Goal: Task Accomplishment & Management: Complete application form

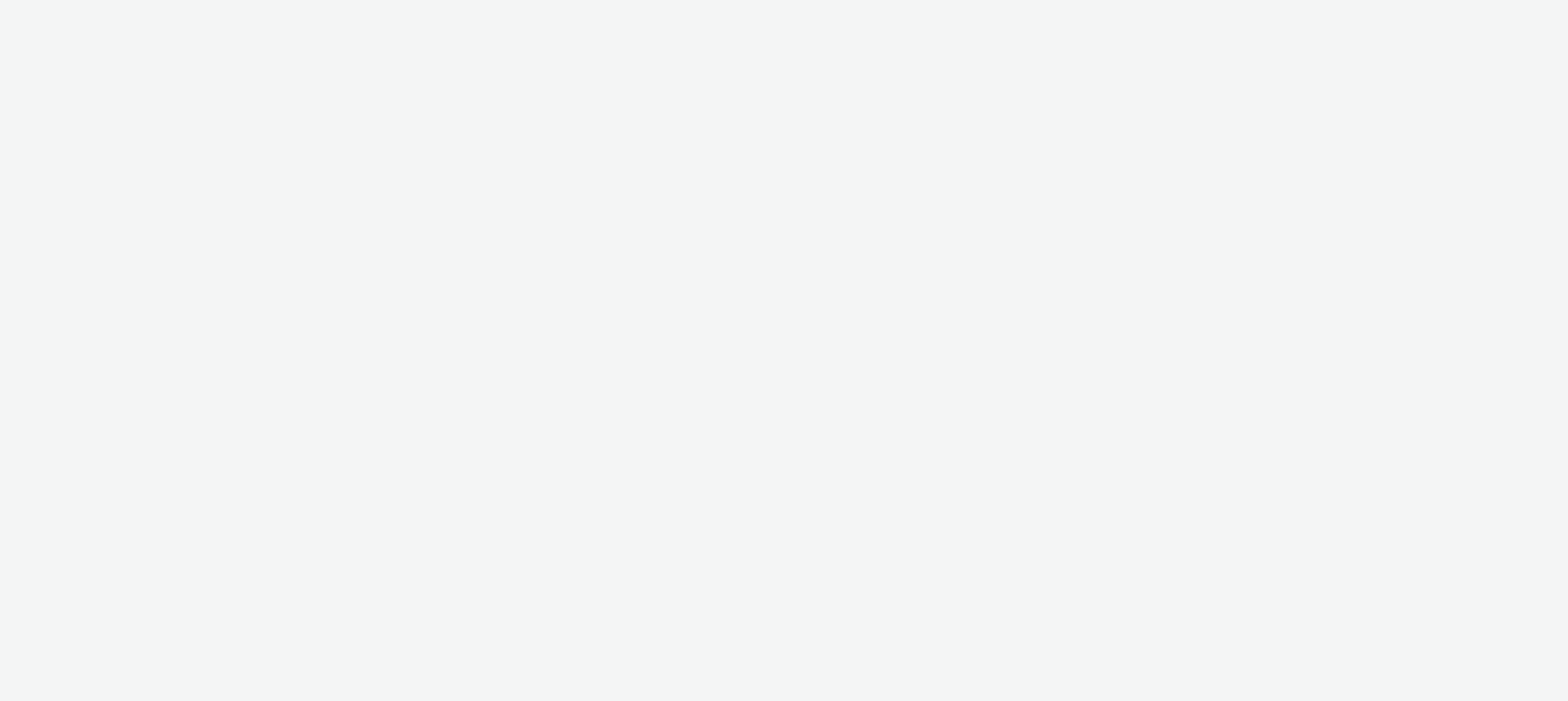
select select "47c37c18-910e-43a3-bb91-a2beb2847406"
select select "b1b940d3-d05b-48b5-821e-f328c33b988b"
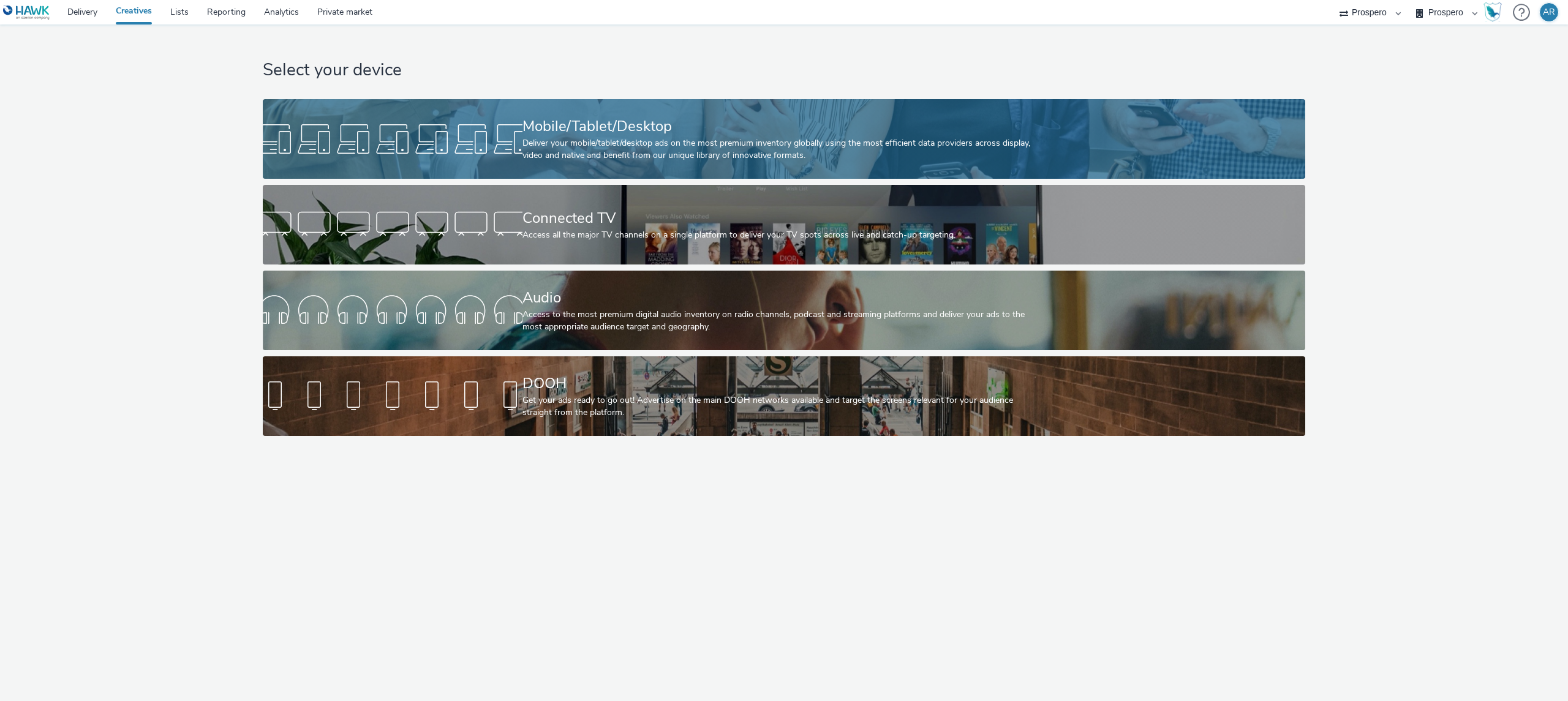
click at [814, 133] on div "Mobile/Tablet/Desktop" at bounding box center [781, 126] width 518 height 22
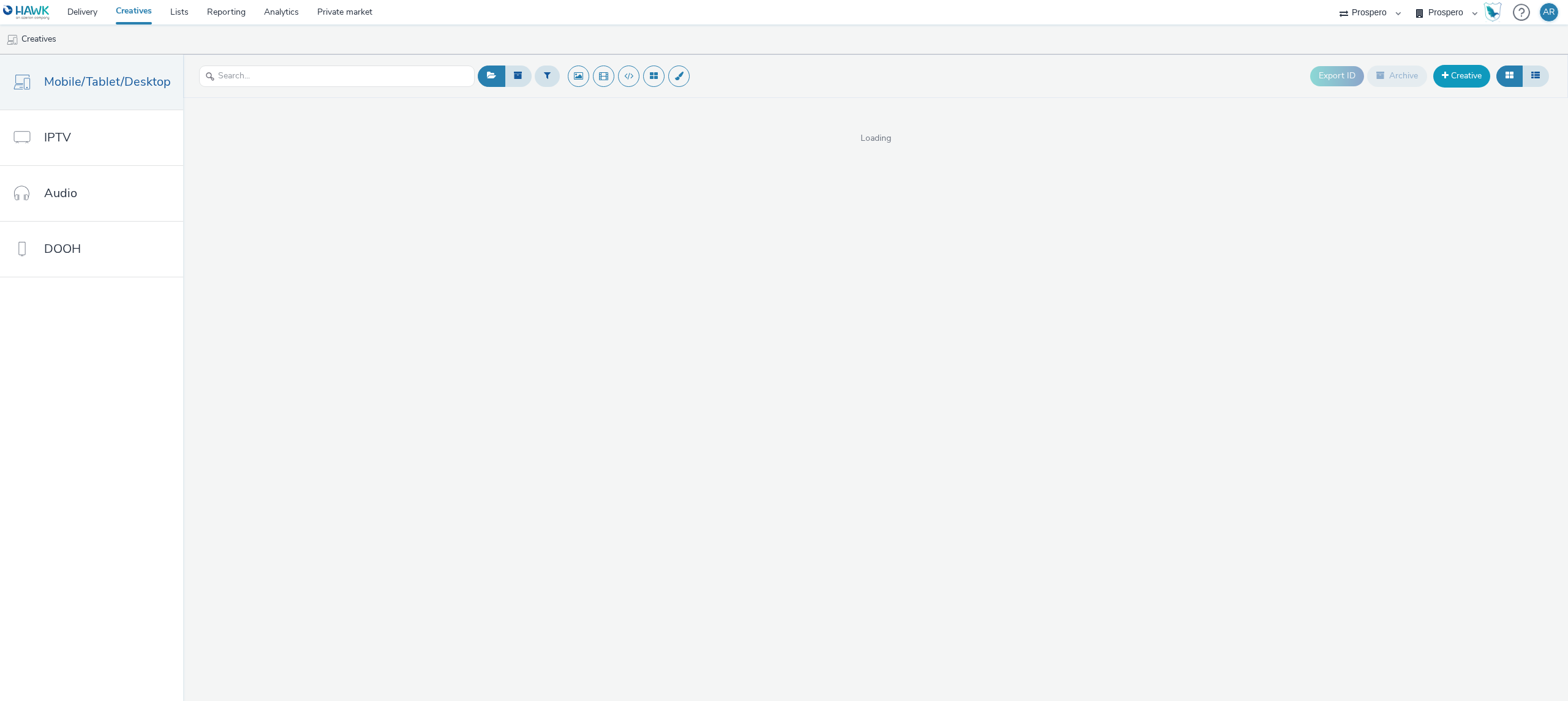
click at [1463, 71] on link "Creative" at bounding box center [1461, 76] width 57 height 22
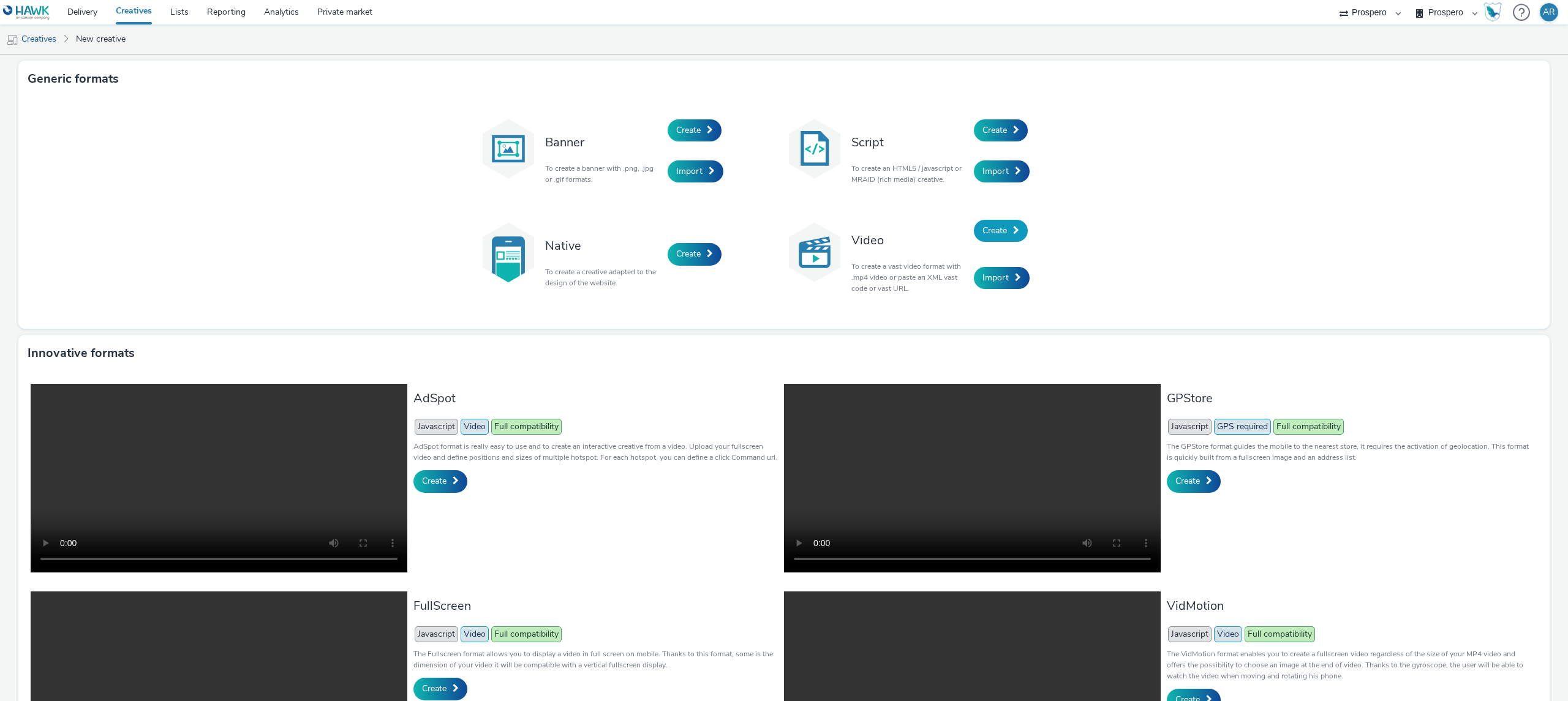
click at [1002, 232] on link "Create" at bounding box center [1001, 230] width 54 height 22
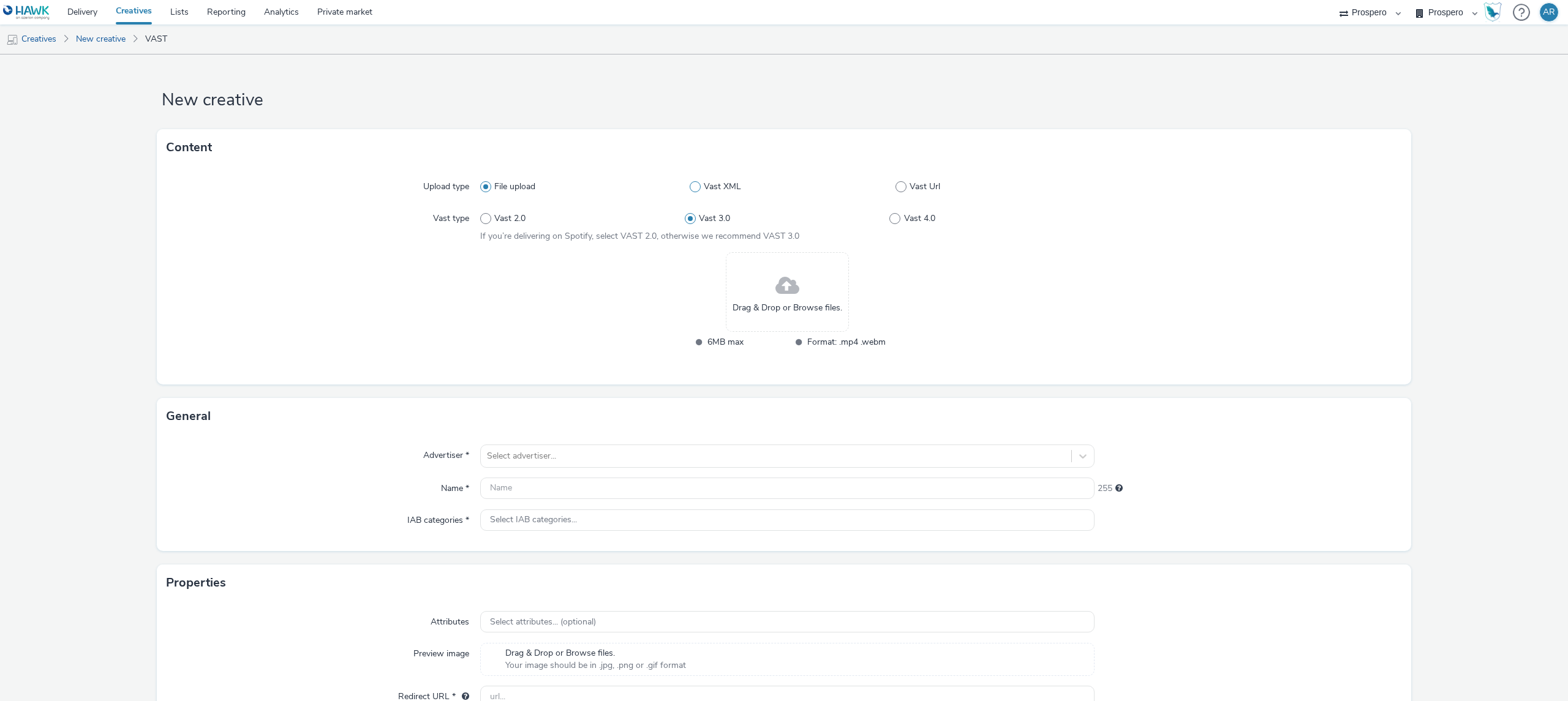
click at [884, 182] on label "Vast XML" at bounding box center [793, 186] width 206 height 12
click at [698, 183] on input "Vast XML" at bounding box center [693, 186] width 8 height 8
radio input "false"
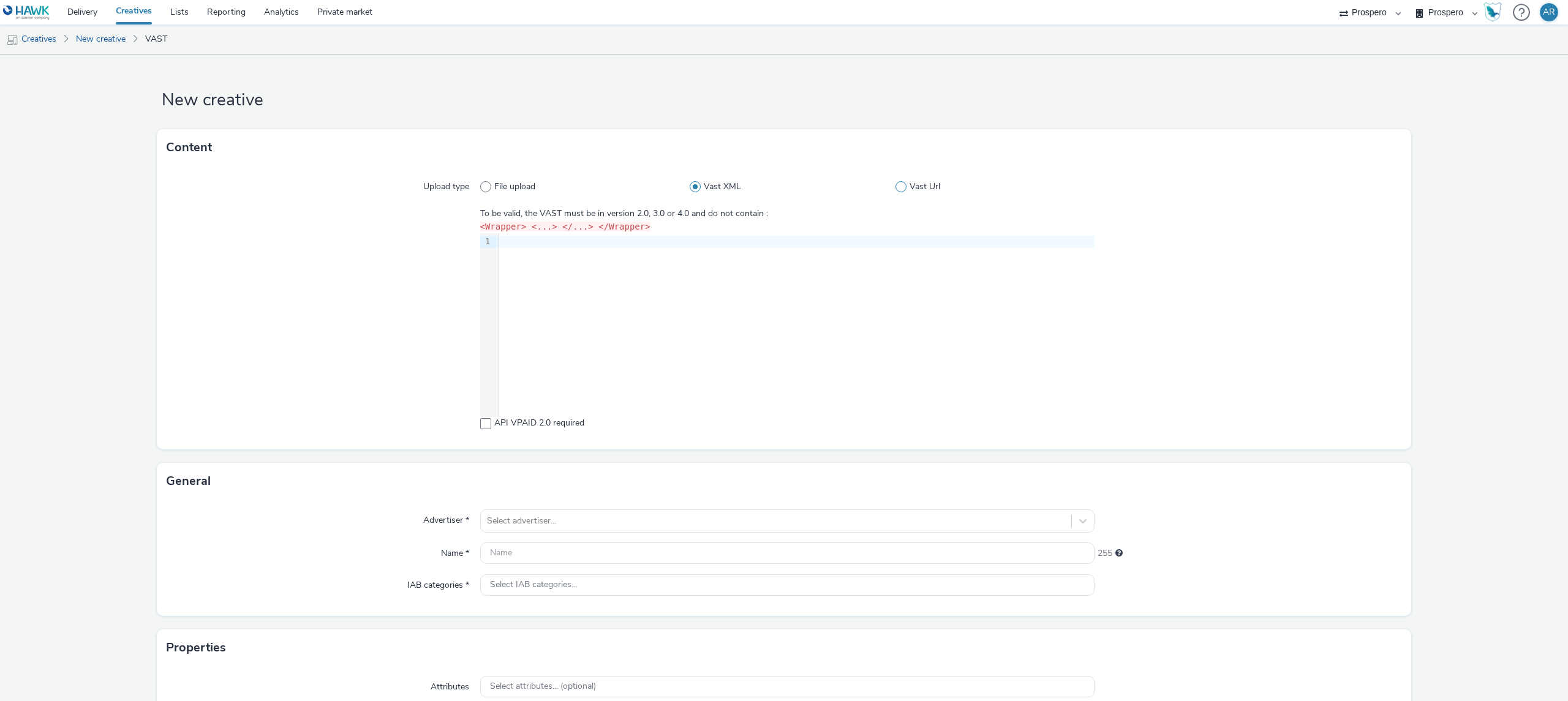
click at [896, 185] on span at bounding box center [901, 186] width 11 height 11
click at [896, 185] on input "Vast Url" at bounding box center [899, 186] width 8 height 8
radio input "false"
radio input "true"
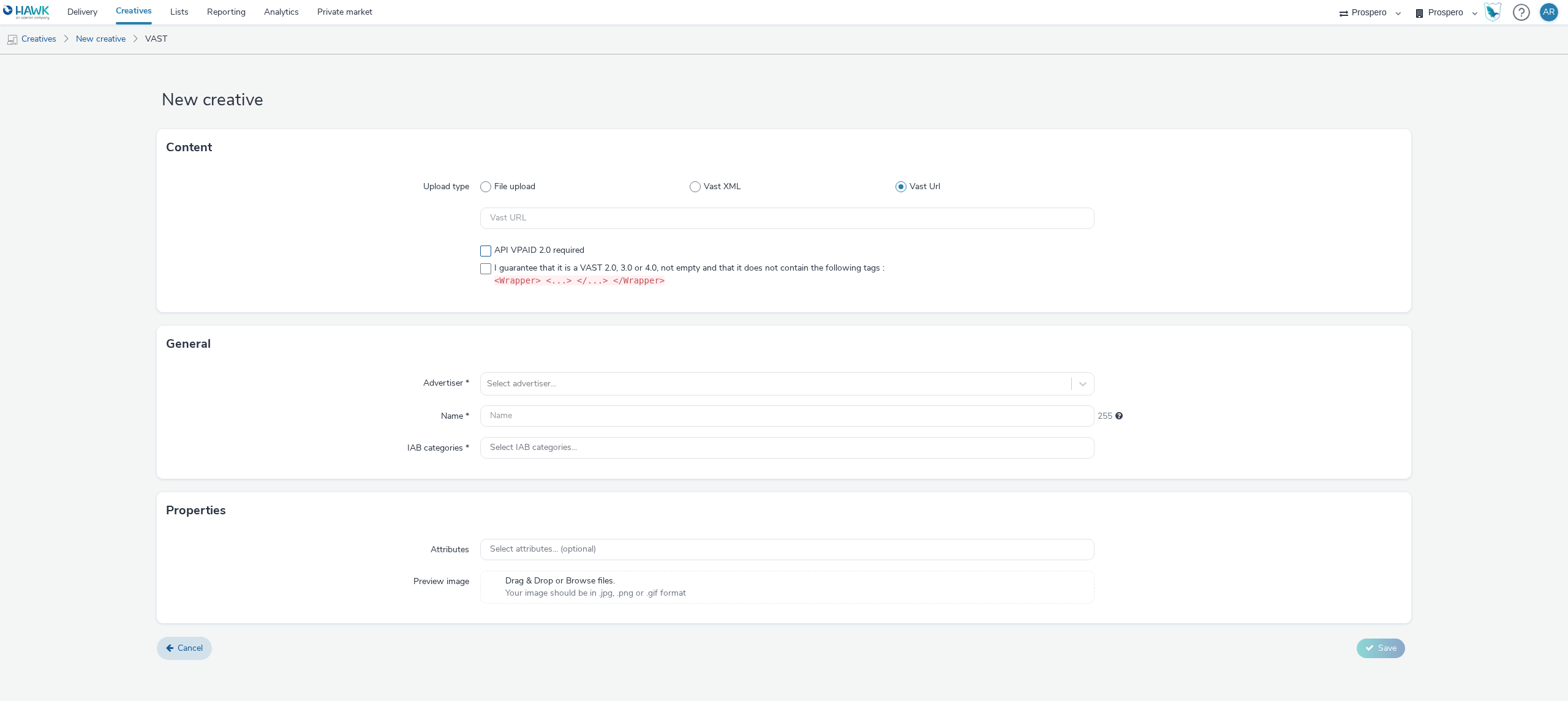
click at [488, 246] on span at bounding box center [485, 251] width 11 height 11
checkbox input "true"
click at [517, 213] on input "text" at bounding box center [787, 218] width 614 height 22
paste input "https://[DOMAIN_NAME]/e4042cca/vpaid/vast.xml?accountId=82b99a5d&iosAdvId=${HAW…"
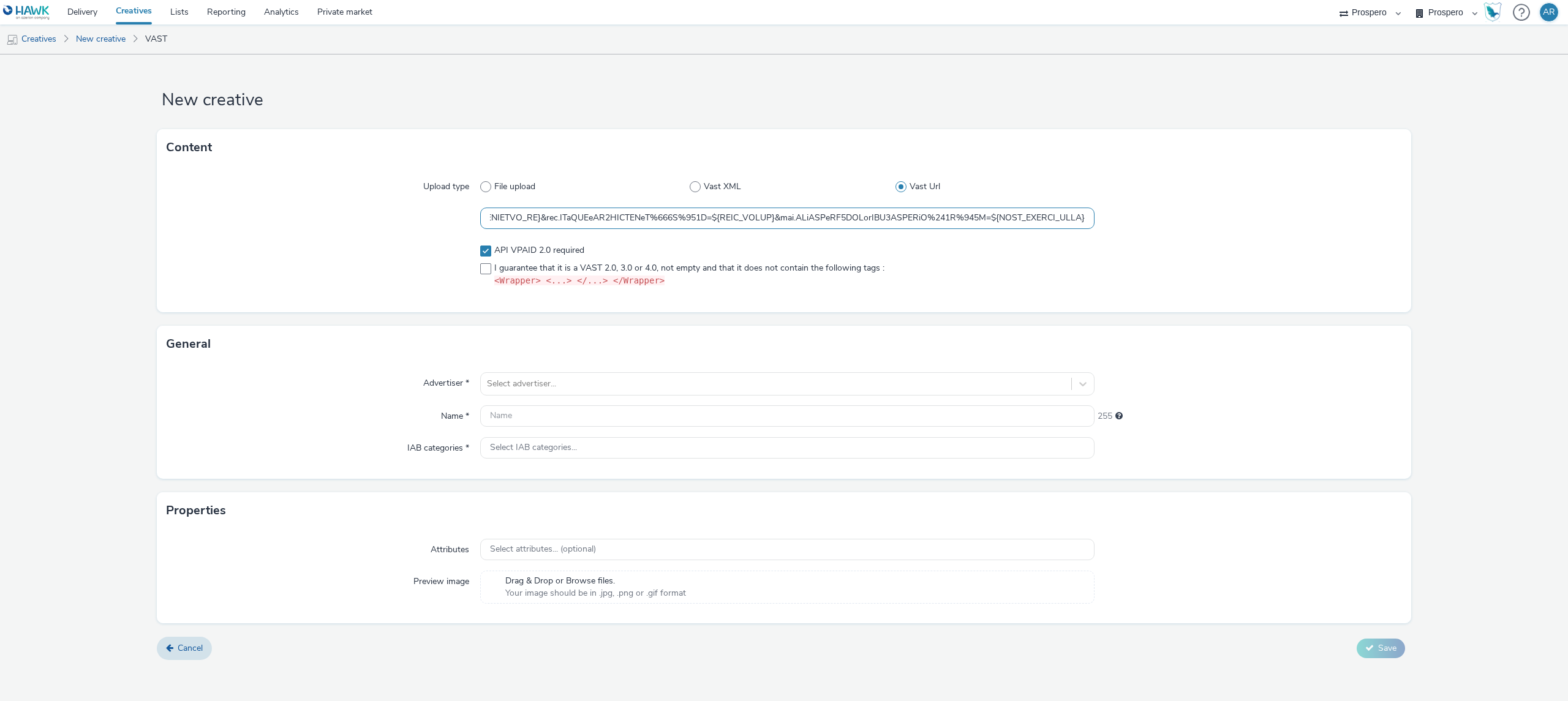
type input "https://[DOMAIN_NAME]/e4042cca/vpaid/vast.xml?accountId=82b99a5d&iosAdvId=${HAW…"
click at [1436, 313] on form "New creative Content Upload type File upload Vast XML Vast Url API VPAID 2.0 re…" at bounding box center [784, 362] width 1568 height 615
click at [694, 375] on div "Select advertiser..." at bounding box center [776, 384] width 591 height 19
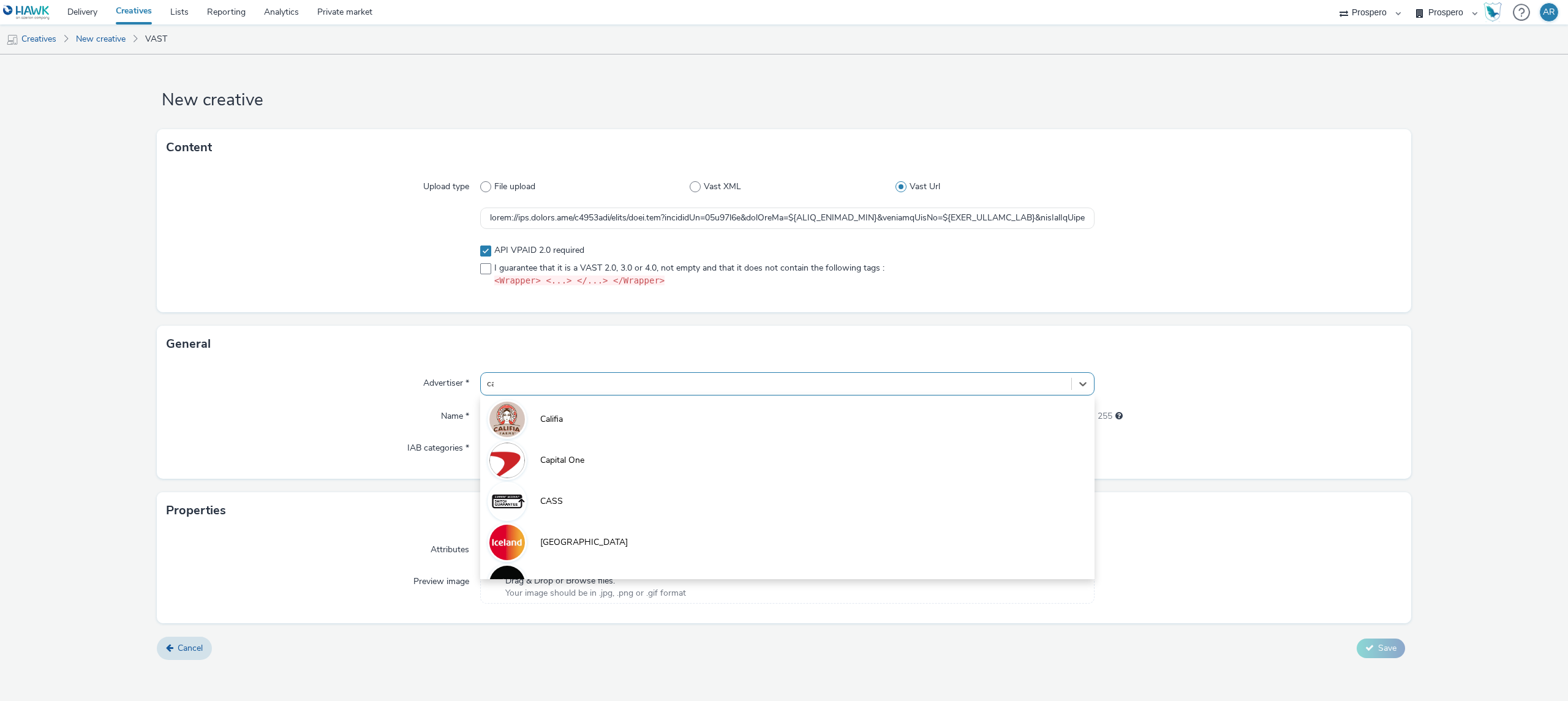
type input "cas"
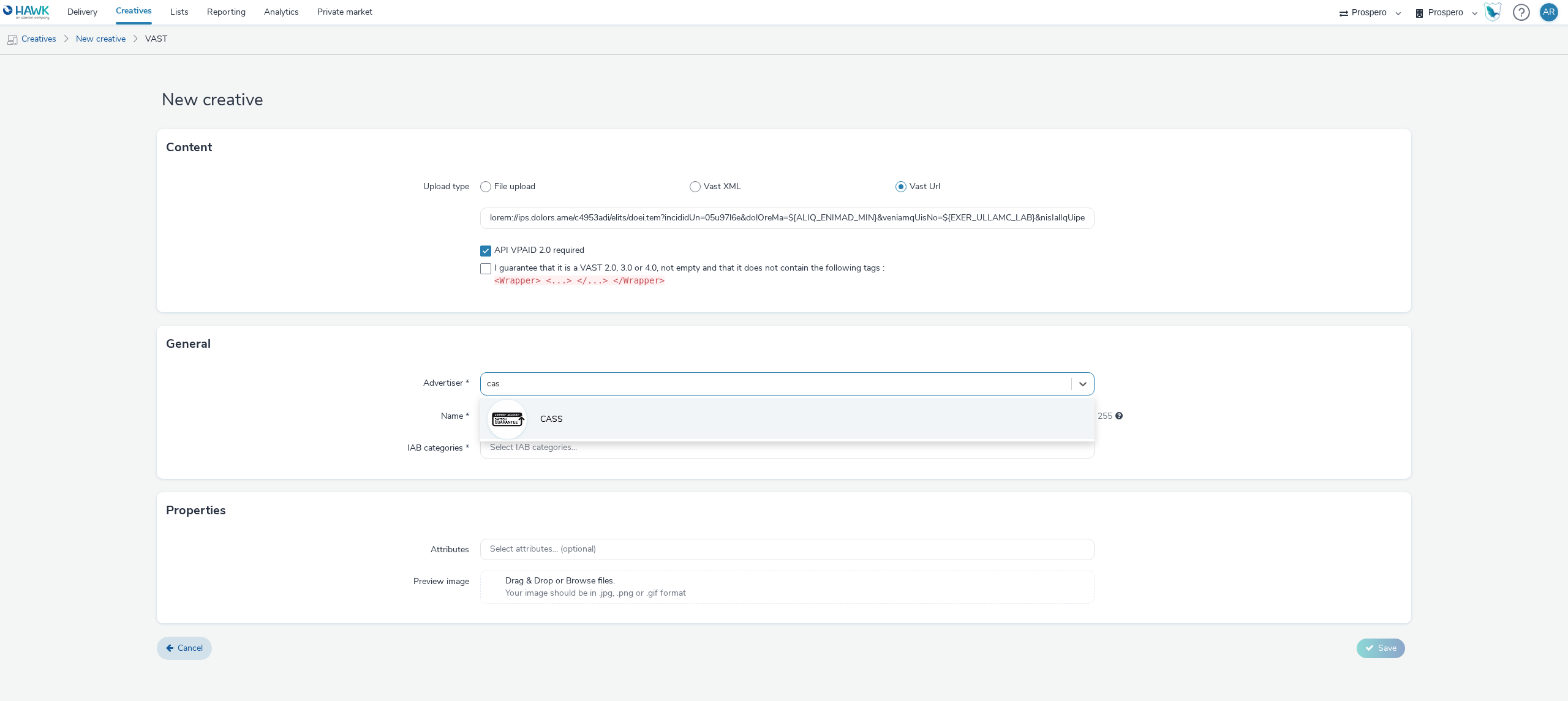
click at [688, 415] on li "CASS" at bounding box center [787, 418] width 614 height 41
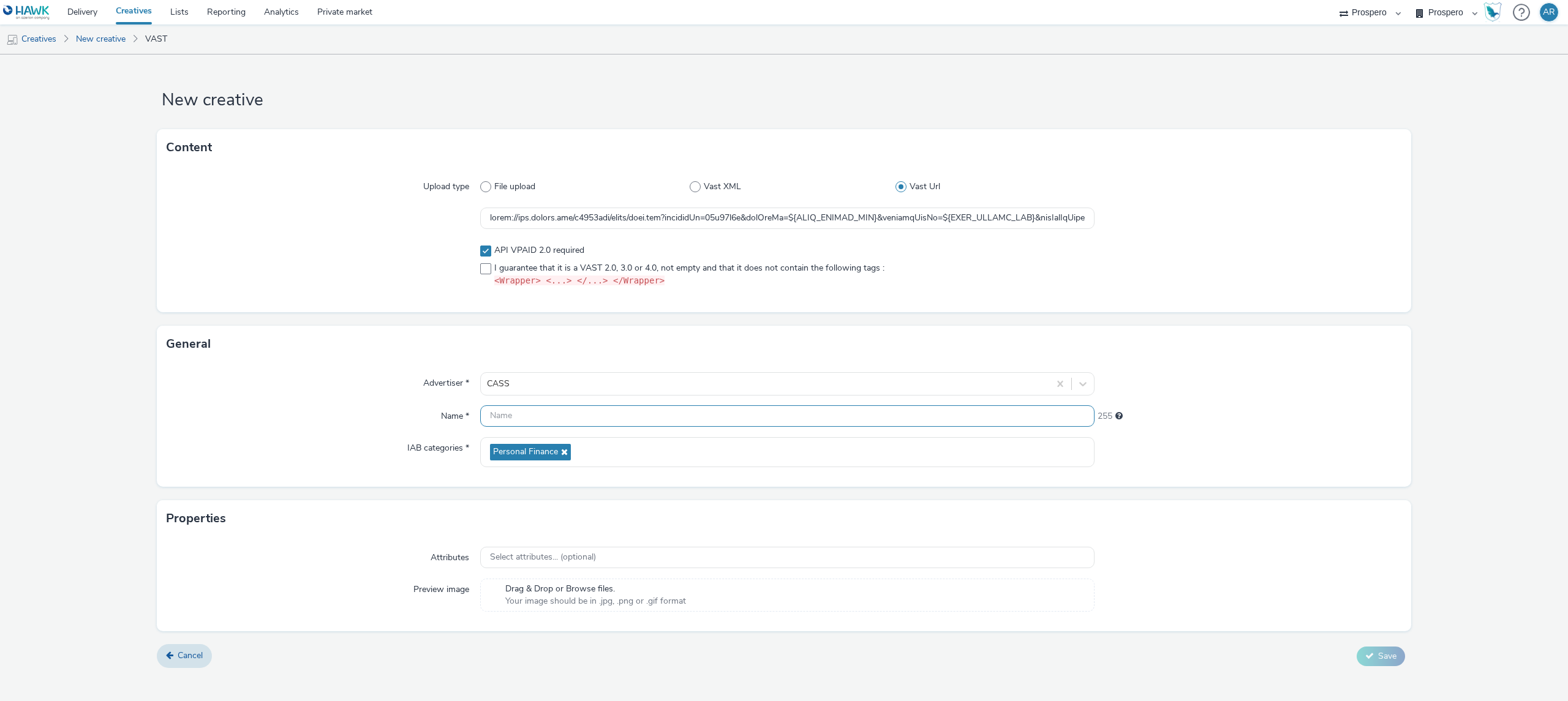
click at [537, 410] on input "text" at bounding box center [787, 415] width 614 height 22
paste input "ADV:CASS|CAM:H2 [DATE]-Nov|CHA:Video|PLA:Prospero|INV:Captify|TEC:N/A|PHA:H2|OB…"
click at [723, 417] on input "ADV:CASS|CAM:H2 [DATE]-Nov|CHA:Video|PLA:Prospero|INV:Captify|TEC:N/A|PHA:H2|OB…" at bounding box center [787, 415] width 614 height 22
click at [483, 415] on input "ADV:CASS|CAM:H2 [DATE]-Nov|CHA:Video|PLA:Prospero|TEC:N/A|PHA:H2|OBJ:Awareness|…" at bounding box center [787, 415] width 614 height 22
paste input "INV:Captify|"
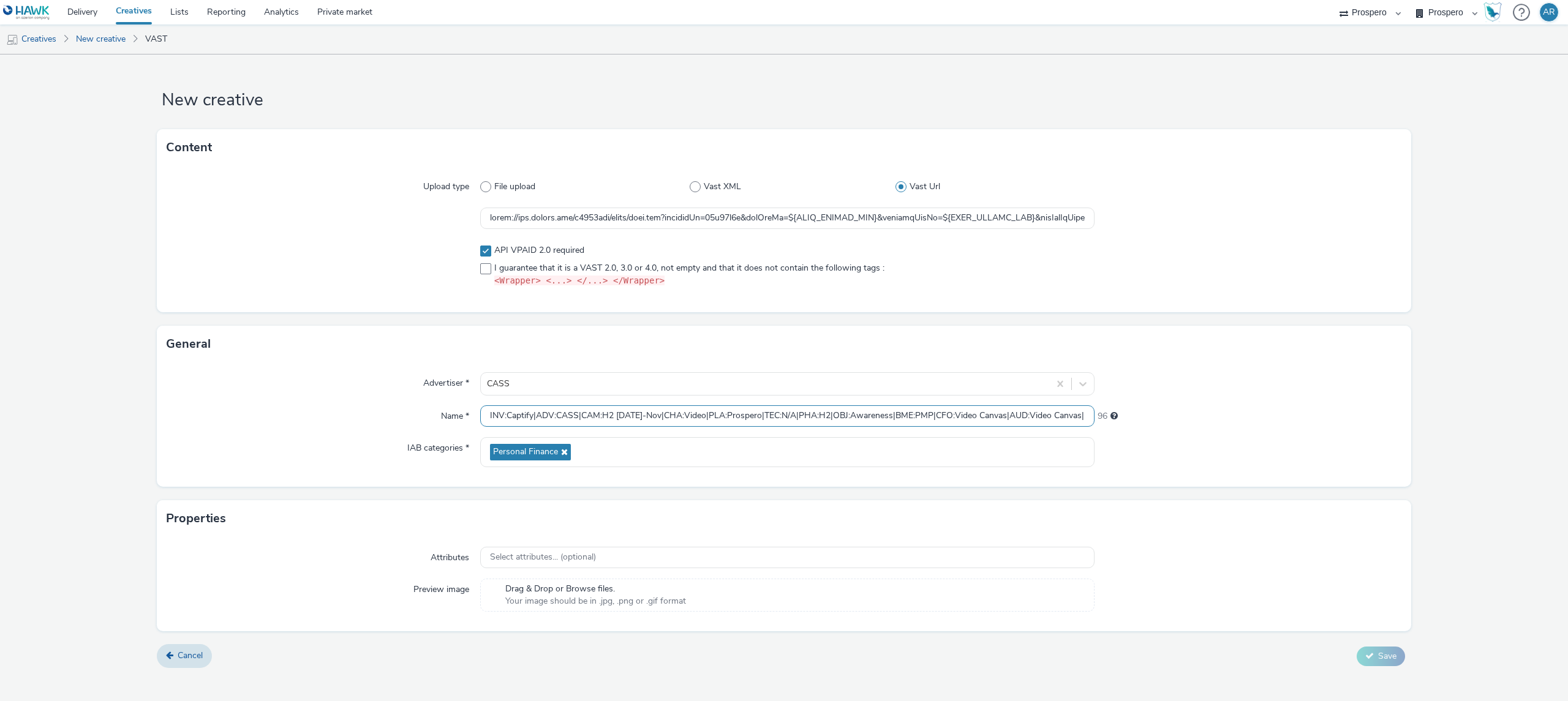
scroll to position [0, 113]
click at [1031, 417] on input "INV:Captify|ADV:CASS|CAM:H2 [DATE]-Nov|CHA:Video|PLA:Prospero|TEC:N/A|PHA:H2|OB…" at bounding box center [787, 415] width 614 height 22
click at [539, 409] on input "INV:Captify|ADV:CASS|CAM:H2 [DATE]-Nov|CHA:Video|PLA:Prospero|TEC:N/A|PHA:H2|OB…" at bounding box center [787, 415] width 614 height 22
click at [569, 417] on input "INV:Captify|ADV:CASS|CAM:H2 [DATE]-Nov|CHA:Video|PLA:Prospero|TEC:N/A|PHA:H2|OB…" at bounding box center [787, 415] width 614 height 22
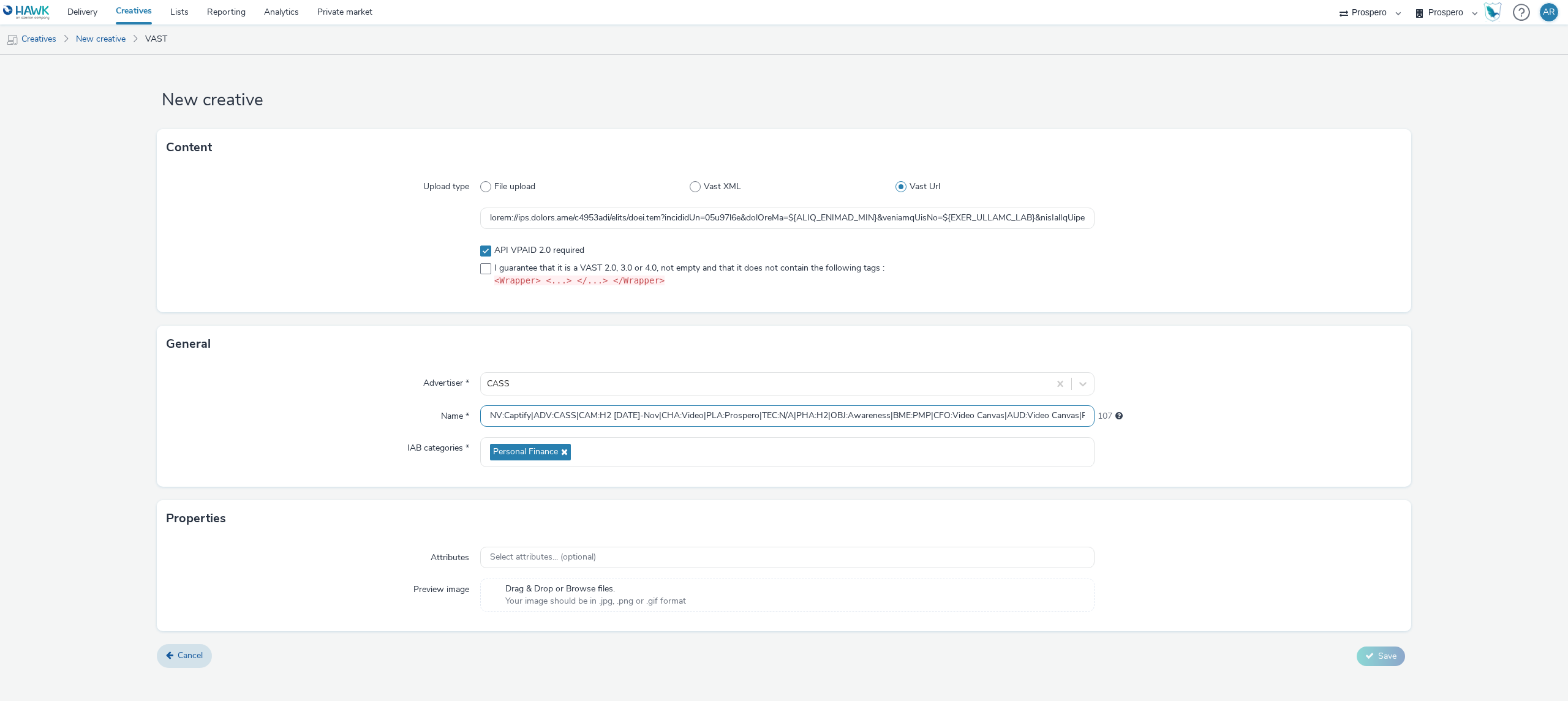
scroll to position [0, 0]
click at [539, 411] on input "INV:Captify|ADV:CASS|CAM:H2 [DATE]-Nov|CHA:Video|PLA:Prospero|TEC:N/A|PHA:H2|OB…" at bounding box center [787, 415] width 614 height 22
paste input "CNA:Country"
type input "INV:Captify|CNA:Country|ADV:CASS|CAM:H2 [DATE]-Nov|CHA:Video|PLA:Prospero|TEC:N…"
click at [1426, 345] on form "New creative Content Upload type File upload Vast XML Vast Url API VPAID 2.0 re…" at bounding box center [784, 366] width 1568 height 623
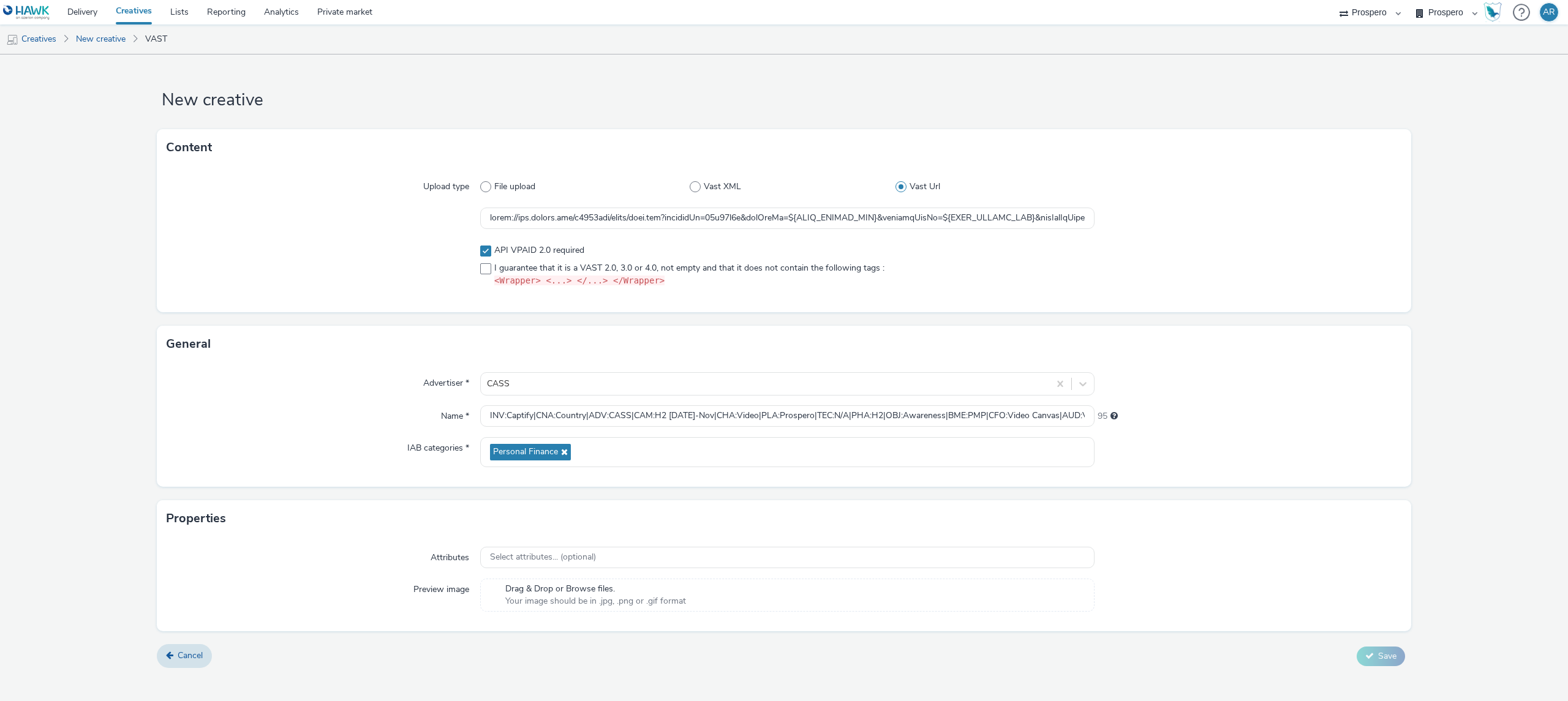
click at [1476, 508] on form "New creative Content Upload type File upload Vast XML Vast Url API VPAID 2.0 re…" at bounding box center [784, 366] width 1568 height 623
click at [483, 268] on span at bounding box center [485, 268] width 11 height 11
checkbox input "true"
click at [1379, 655] on span "Save" at bounding box center [1387, 656] width 18 height 11
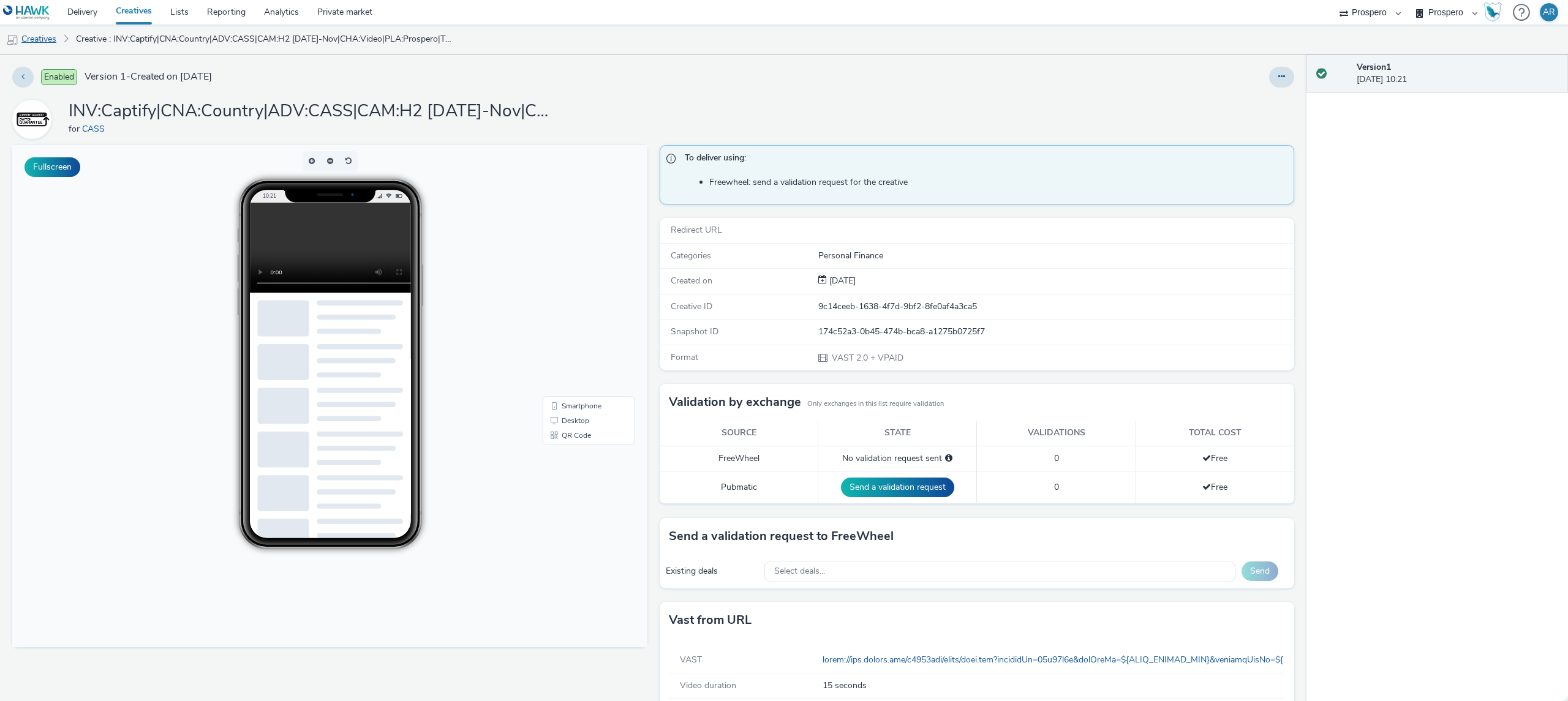
click at [40, 43] on link "Creatives" at bounding box center [31, 39] width 63 height 30
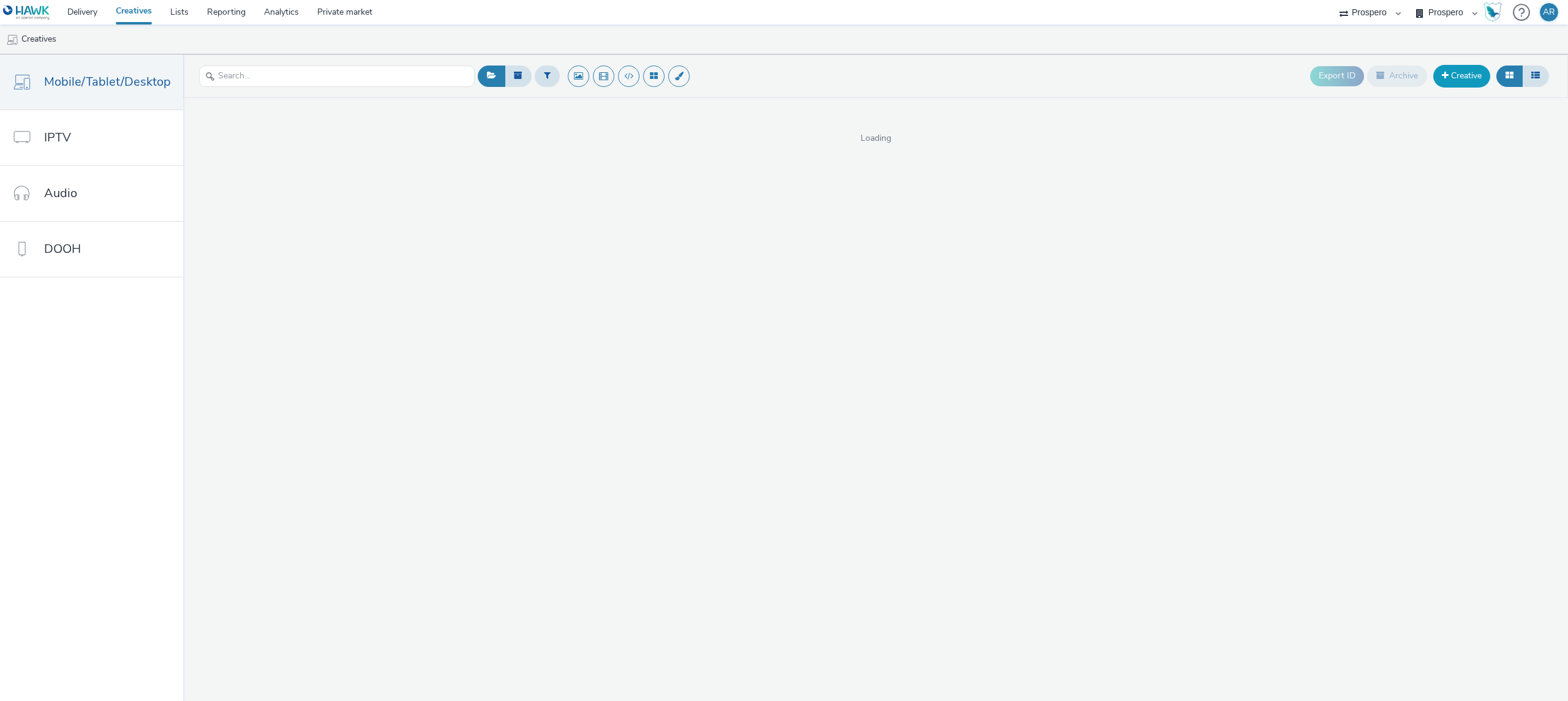
click at [1450, 76] on link "Creative" at bounding box center [1461, 76] width 57 height 22
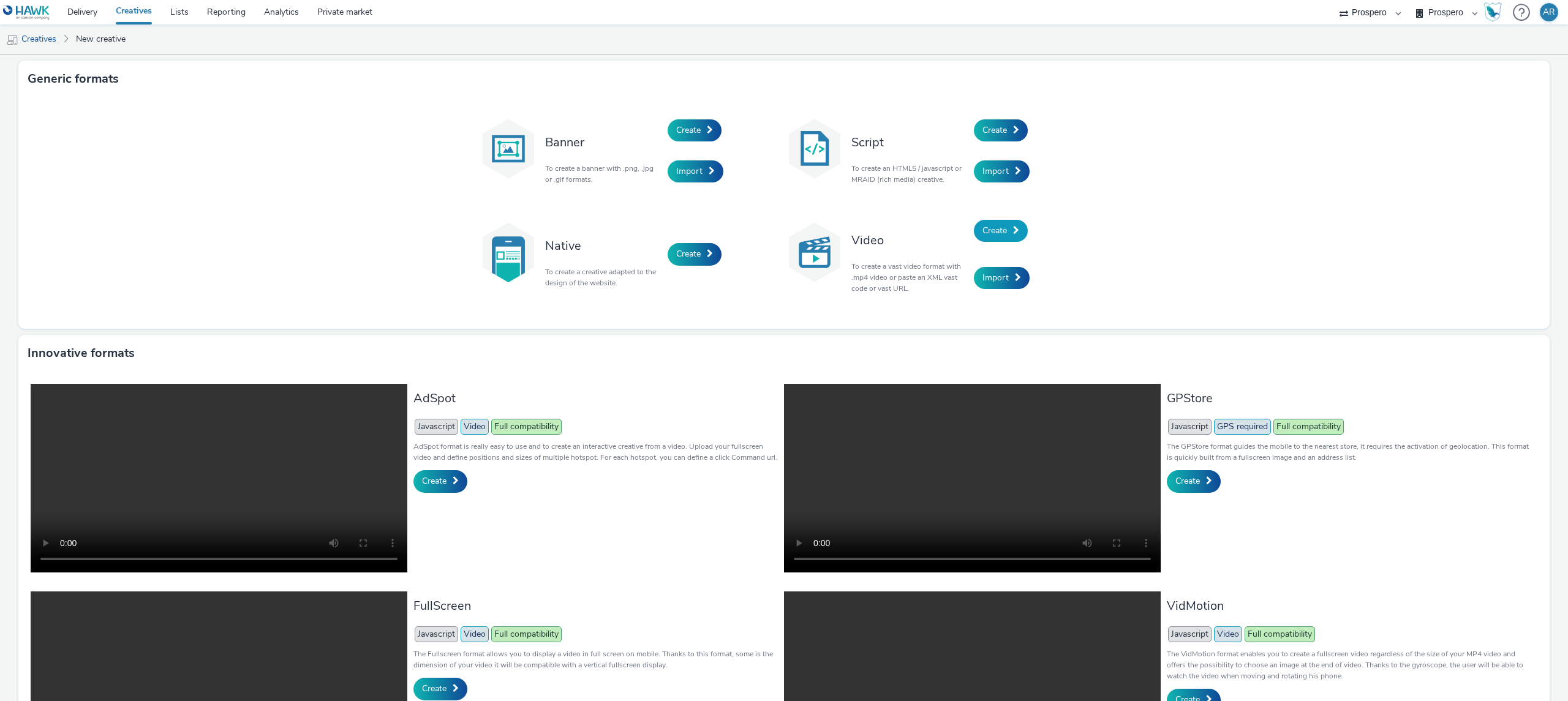
click at [1003, 228] on link "Create" at bounding box center [1001, 230] width 54 height 22
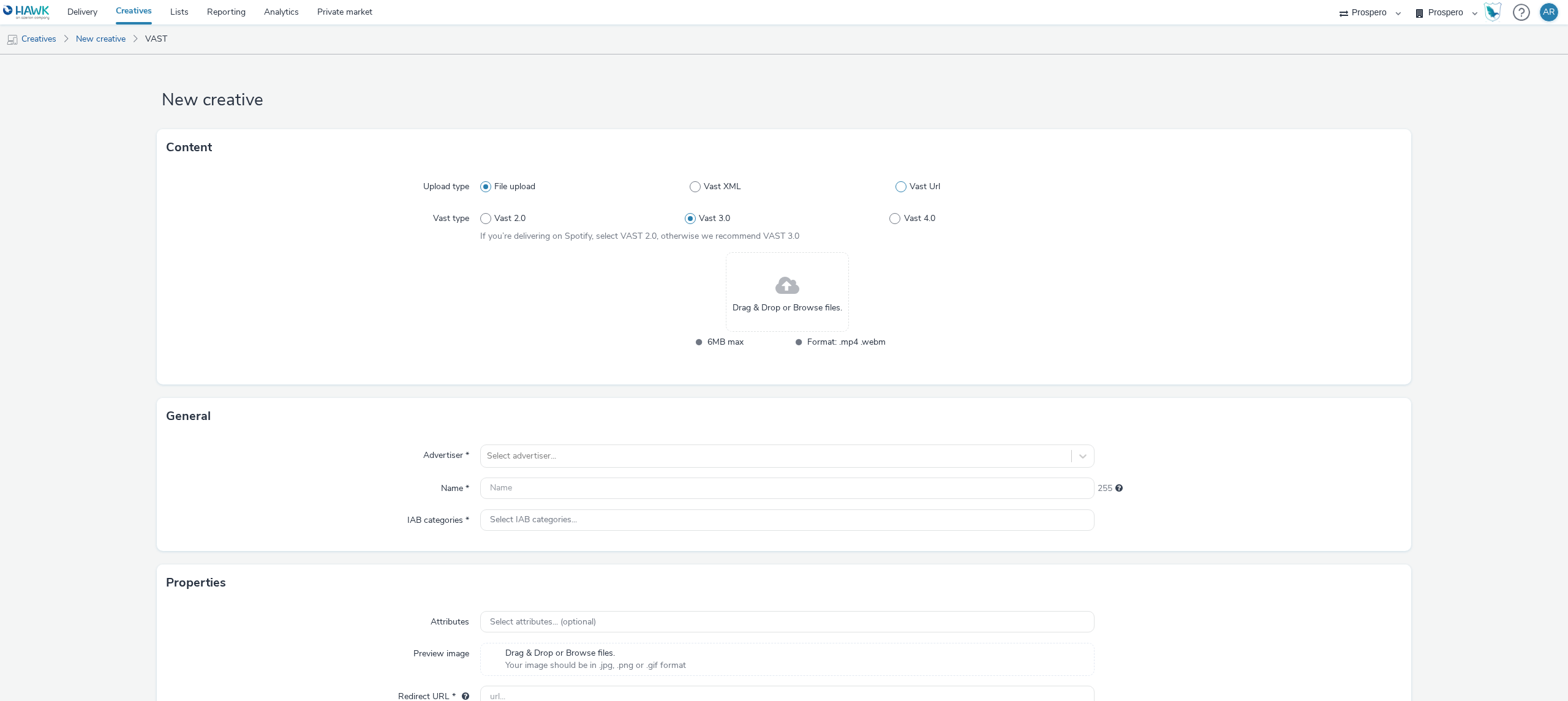
click at [902, 182] on label "Vast Url" at bounding box center [995, 186] width 199 height 12
click at [902, 183] on input "Vast Url" at bounding box center [899, 186] width 8 height 8
radio input "false"
radio input "true"
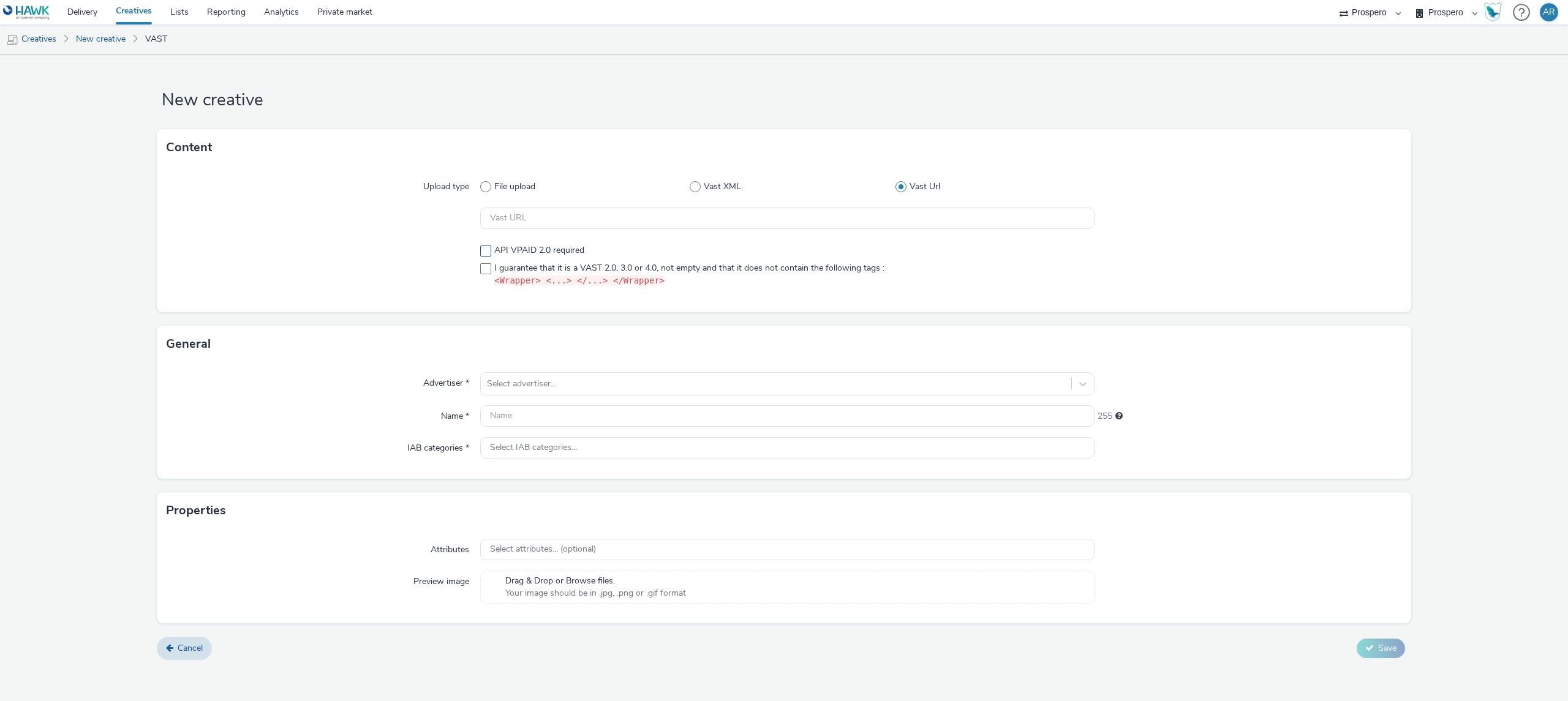
click at [539, 250] on span "API VPAID 2.0 required" at bounding box center [538, 250] width 90 height 12
checkbox input "true"
click at [517, 263] on span "I guarantee that it is a VAST 2.0, 3.0 or 4.0, not empty and that it does not c…" at bounding box center [689, 275] width 390 height 26
checkbox input "true"
click at [541, 391] on div at bounding box center [776, 383] width 578 height 15
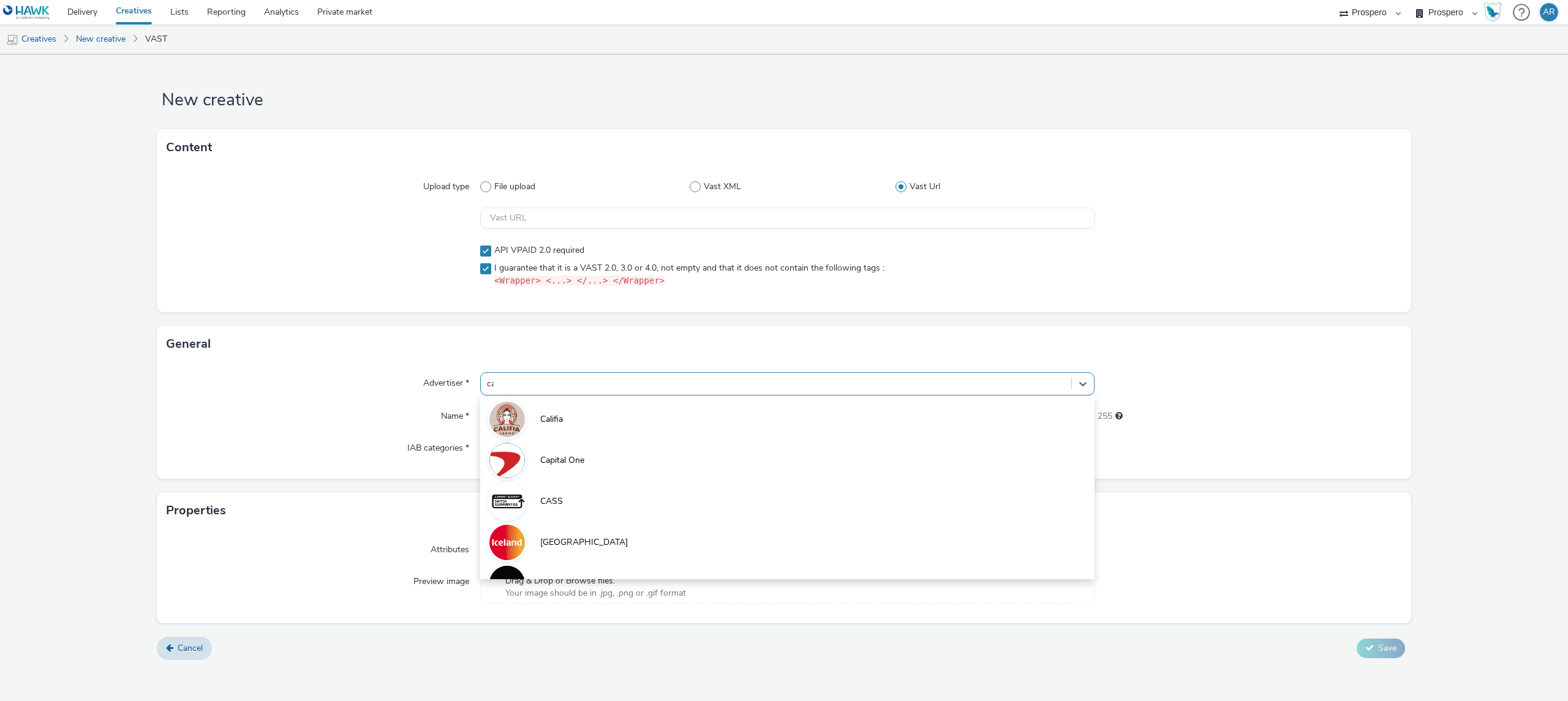
type input "cas"
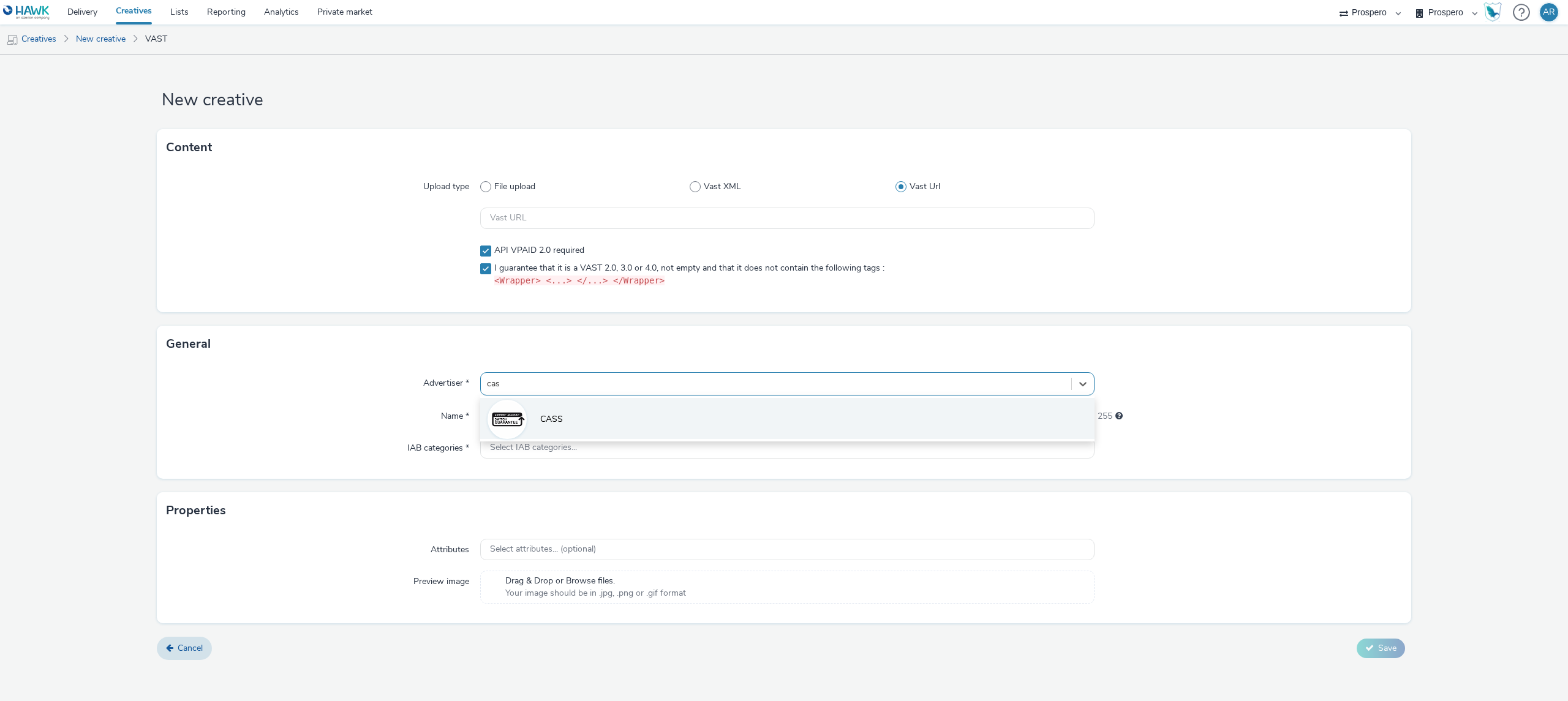
click at [554, 414] on span "CASS" at bounding box center [551, 420] width 23 height 12
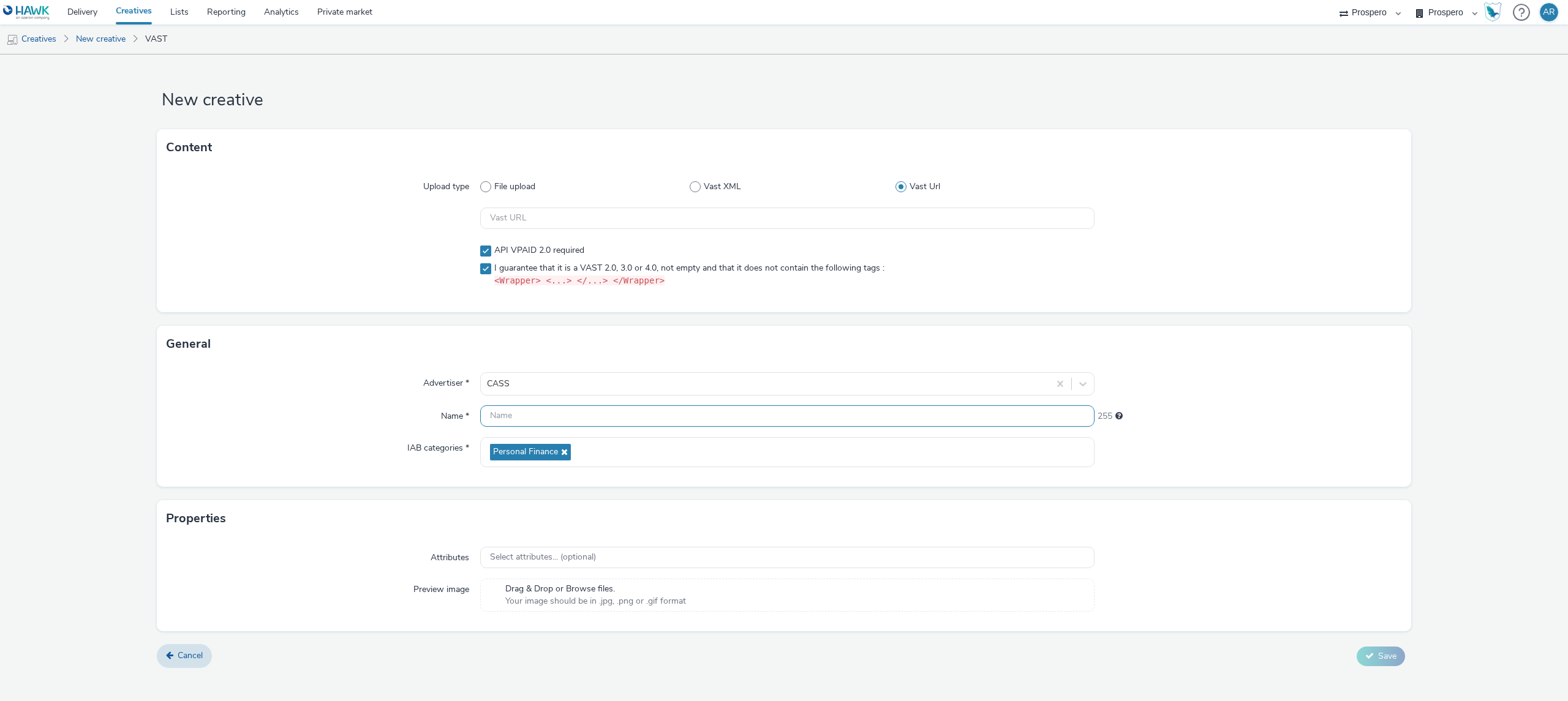
click at [513, 415] on input "text" at bounding box center [787, 415] width 614 height 22
paste input "ADV:CASS|CAM:H2 [DATE]-Nov|CHA:Video|PLA:Prospero|INV:Captify|TEC:N/A|PHA:H2|OB…"
click at [634, 413] on input "ADV:CASS|CAM:H2 [DATE]-Nov|CHA:Video|PLA:Prospero|INV:Captify|TEC:N/A|PHA:H2|OB…" at bounding box center [787, 415] width 614 height 22
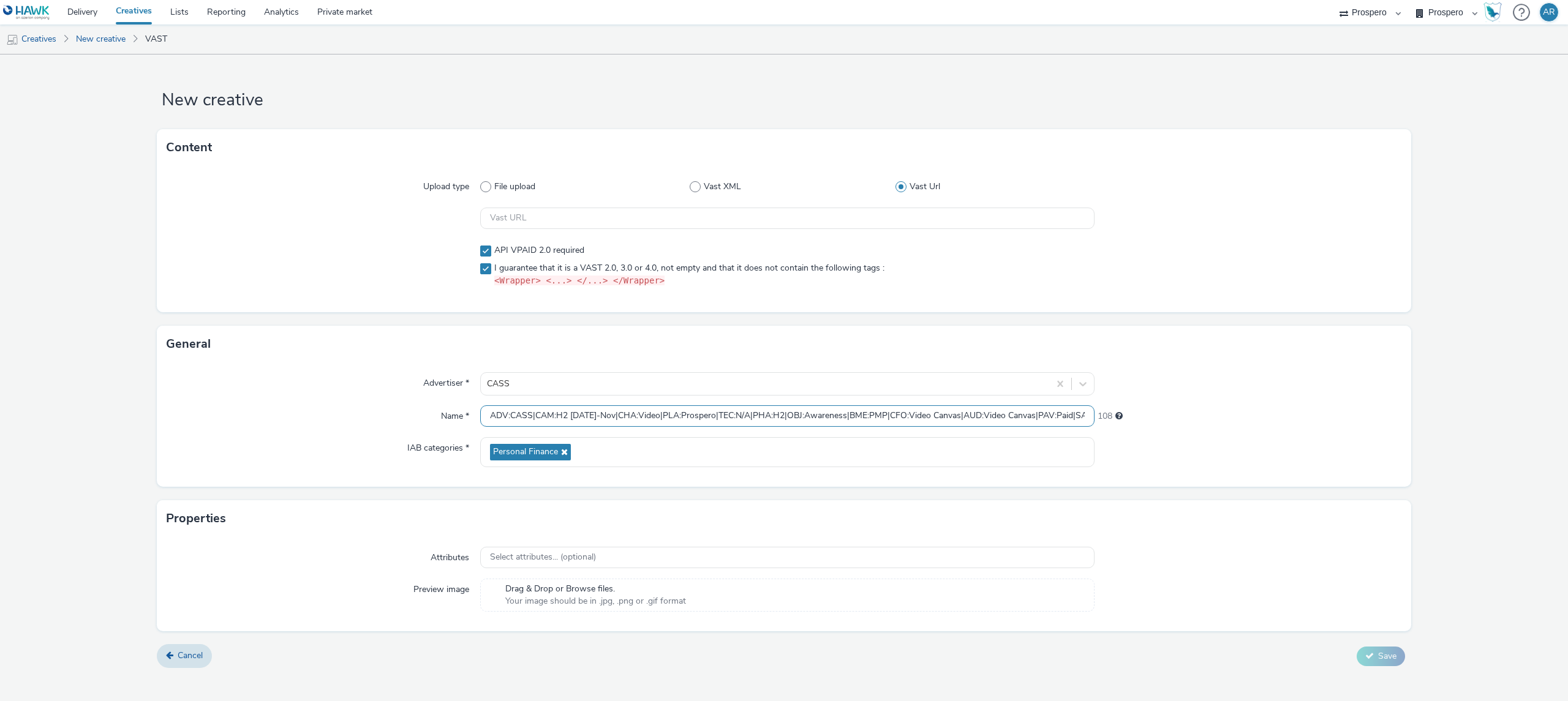
click at [490, 413] on input "ADV:CASS|CAM:H2 [DATE]-Nov|CHA:Video|PLA:Prospero|TEC:N/A|PHA:H2|OBJ:Awareness|…" at bounding box center [787, 415] width 614 height 22
paste input "INV:Captify|"
click at [912, 414] on input "INV:Captify|ADV:CASS|CAM:H2 [DATE]-Nov|CHA:Video|PLA:Prospero|TEC:N/A|PHA:H2|OB…" at bounding box center [787, 415] width 614 height 22
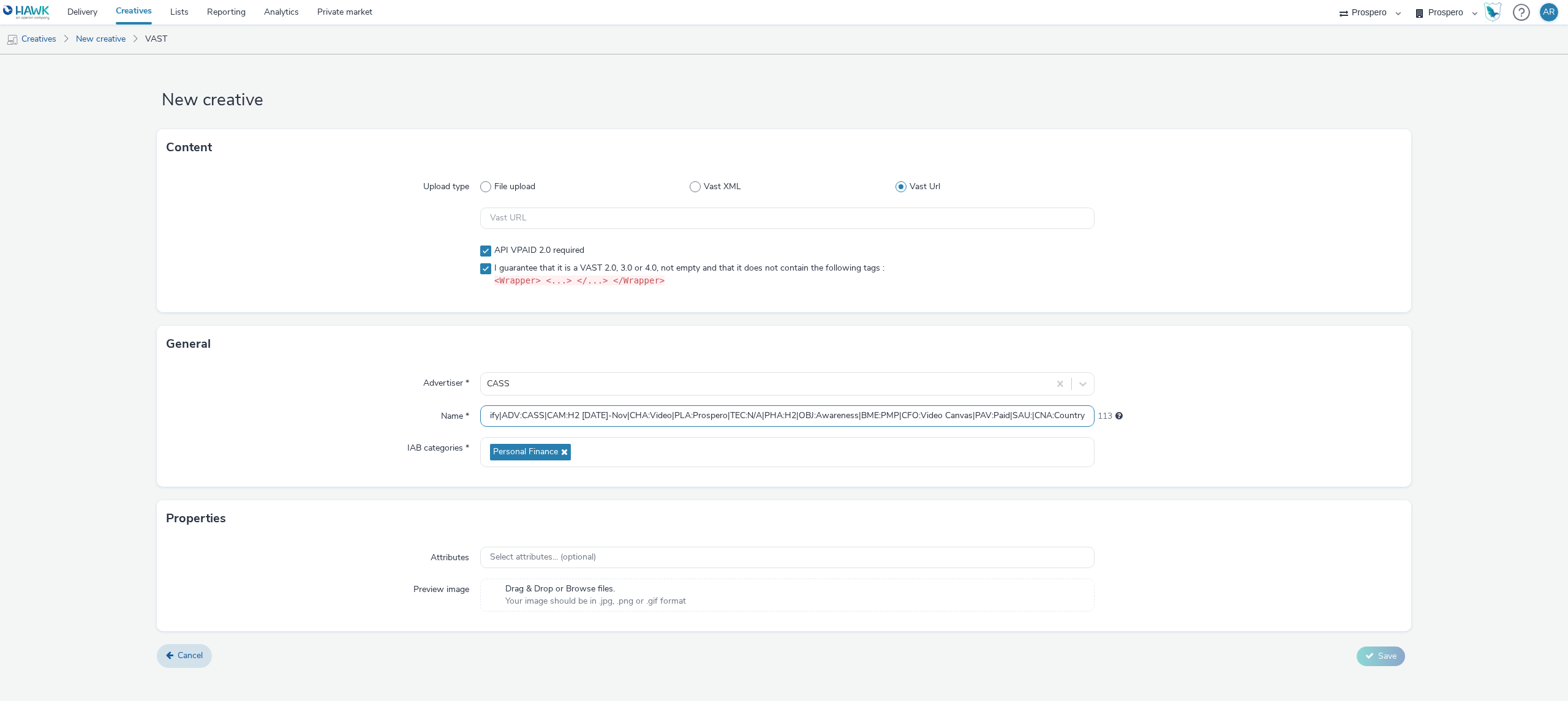
paste input "AUD:Video Canvas|"
click at [1036, 415] on input "INV:Captify|ADV:CASS|CAM:H2 [DATE]-Nov|CHA:Video|PLA:Prospero|TEC:N/A|PHA:H2|OB…" at bounding box center [787, 415] width 614 height 22
click at [546, 416] on input "INV:Captify|ADV:CASS|CAM:H2 [DATE]-Nov|CHA:Video|PLA:Prospero|TEC:N/A|PHA:H2|OB…" at bounding box center [787, 415] width 614 height 22
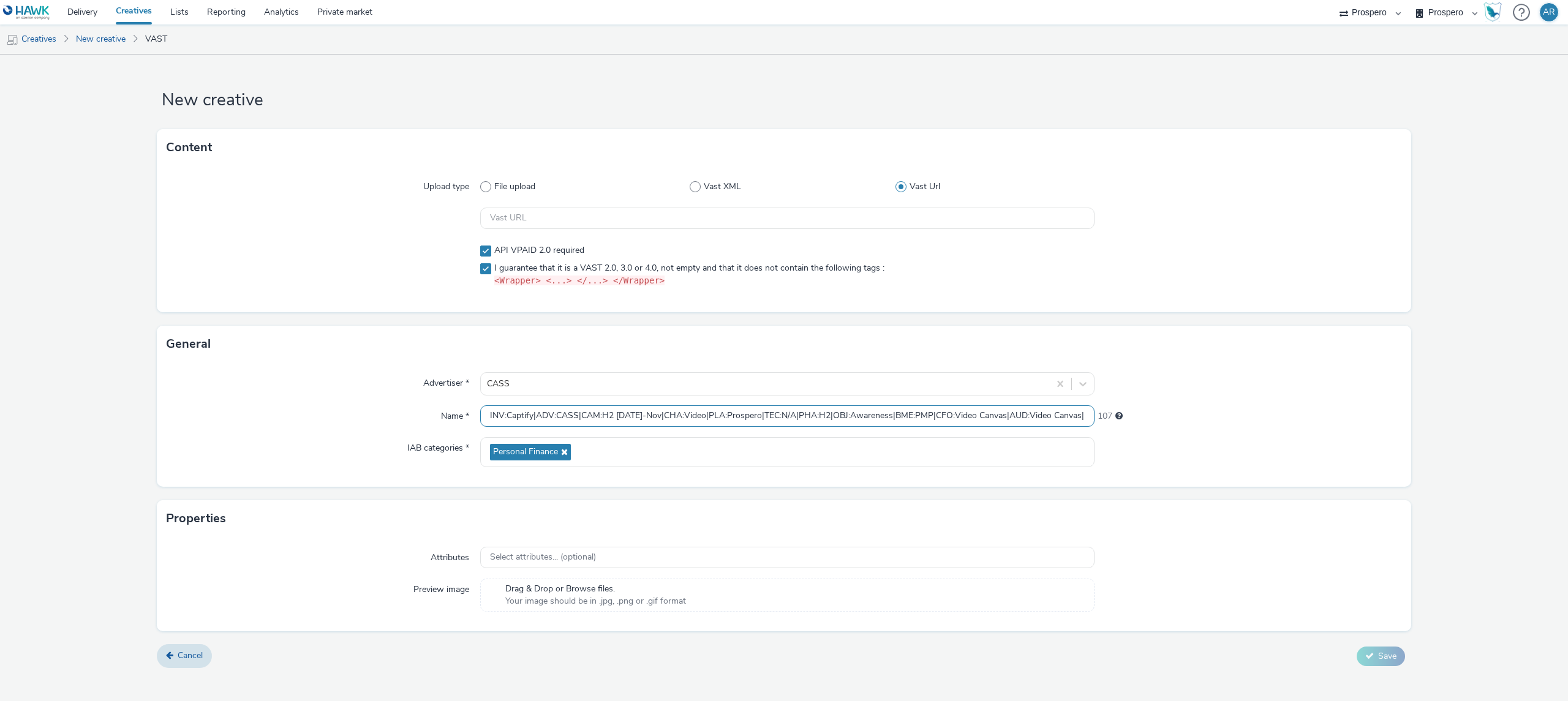
paste input "CNA:Country"
type input "INV:Captify|CNA:Country|ADV:CASS|CAM:H2 [DATE]-Nov|CHA:Video|PLA:Prospero|TEC:N…"
click at [576, 223] on input "text" at bounding box center [787, 218] width 614 height 22
paste input "https://[DOMAIN_NAME]/61cf1d92/vpaid/vast.xml?accountId=82b99a5d&iosAdvId=${HAW…"
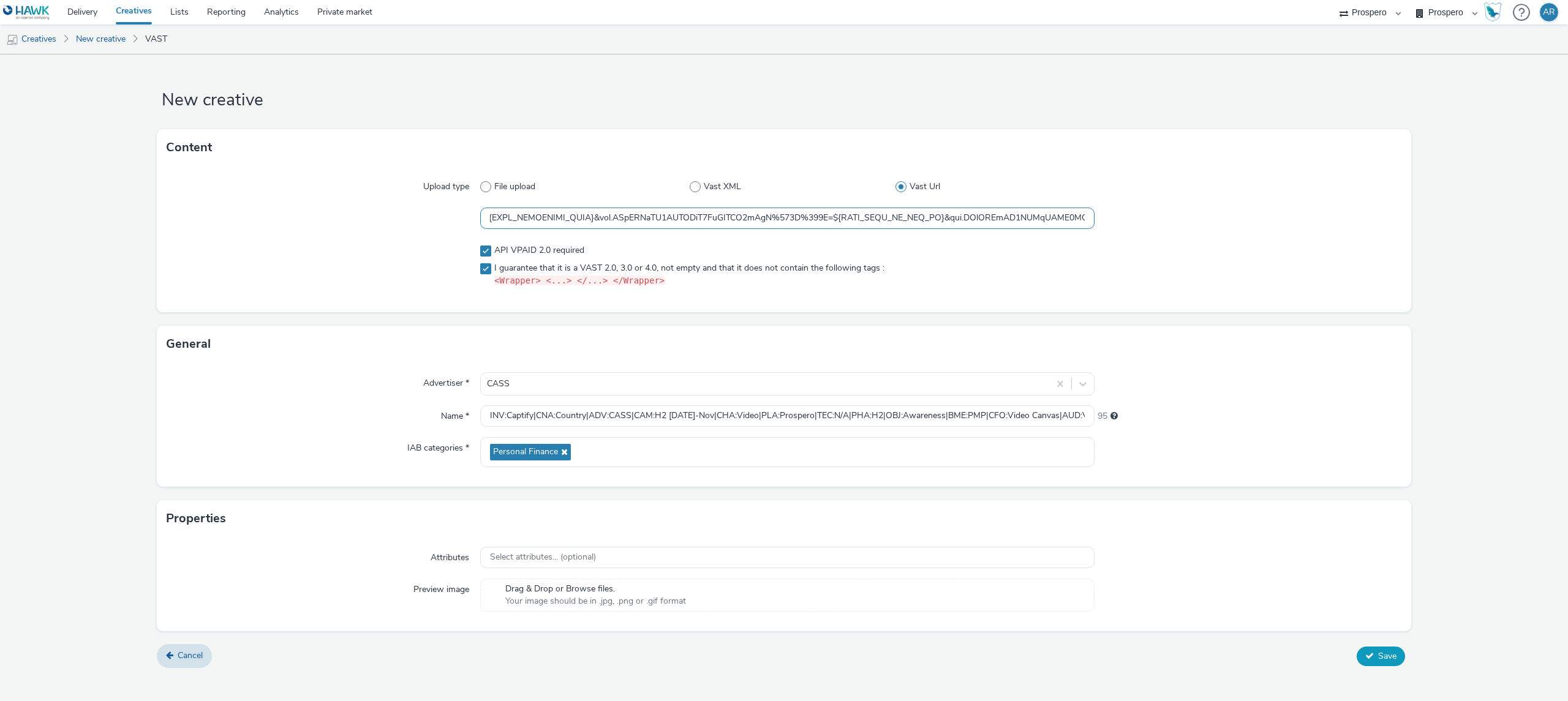
type input "https://[DOMAIN_NAME]/61cf1d92/vpaid/vast.xml?accountId=82b99a5d&iosAdvId=${HAW…"
click at [1389, 657] on span "Save" at bounding box center [1387, 656] width 18 height 11
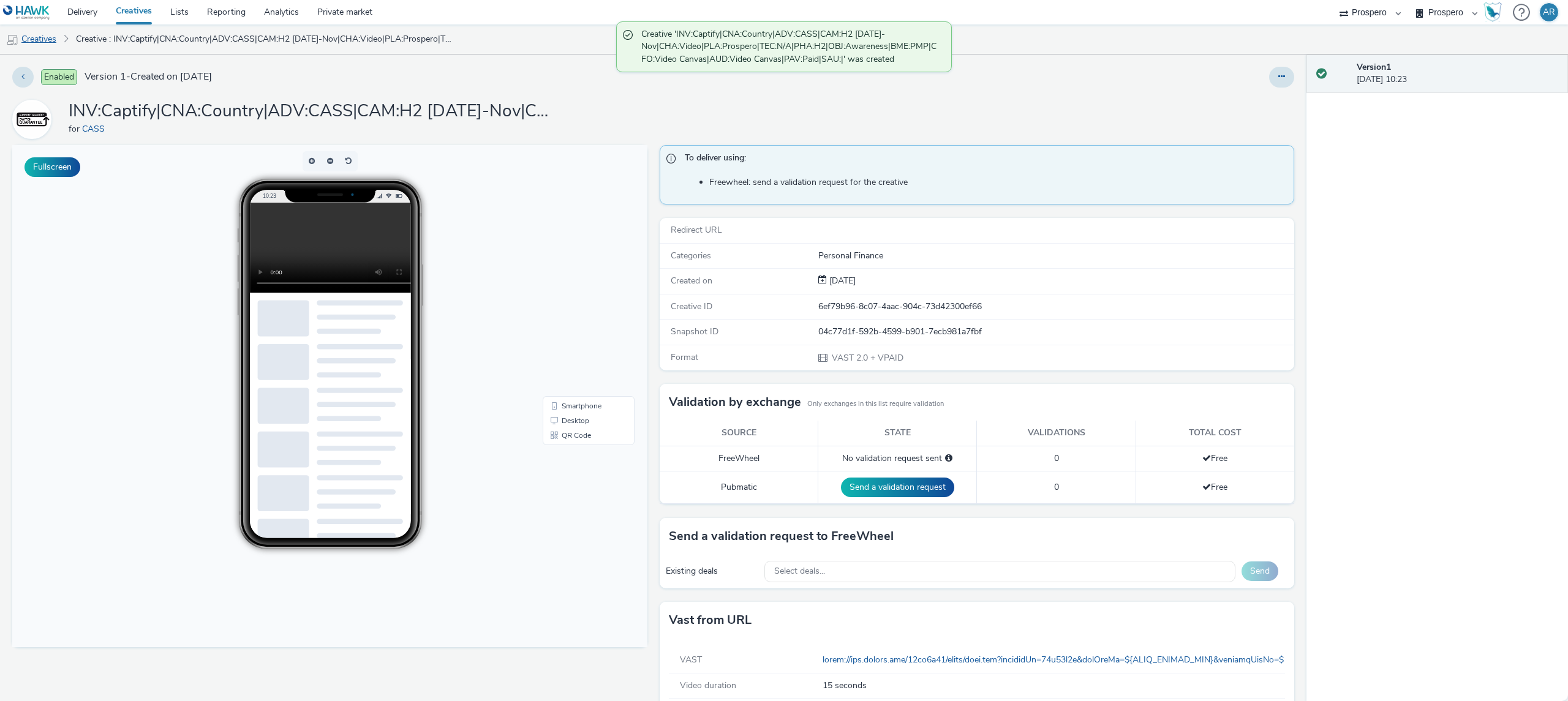
click at [30, 40] on link "Creatives" at bounding box center [31, 39] width 63 height 30
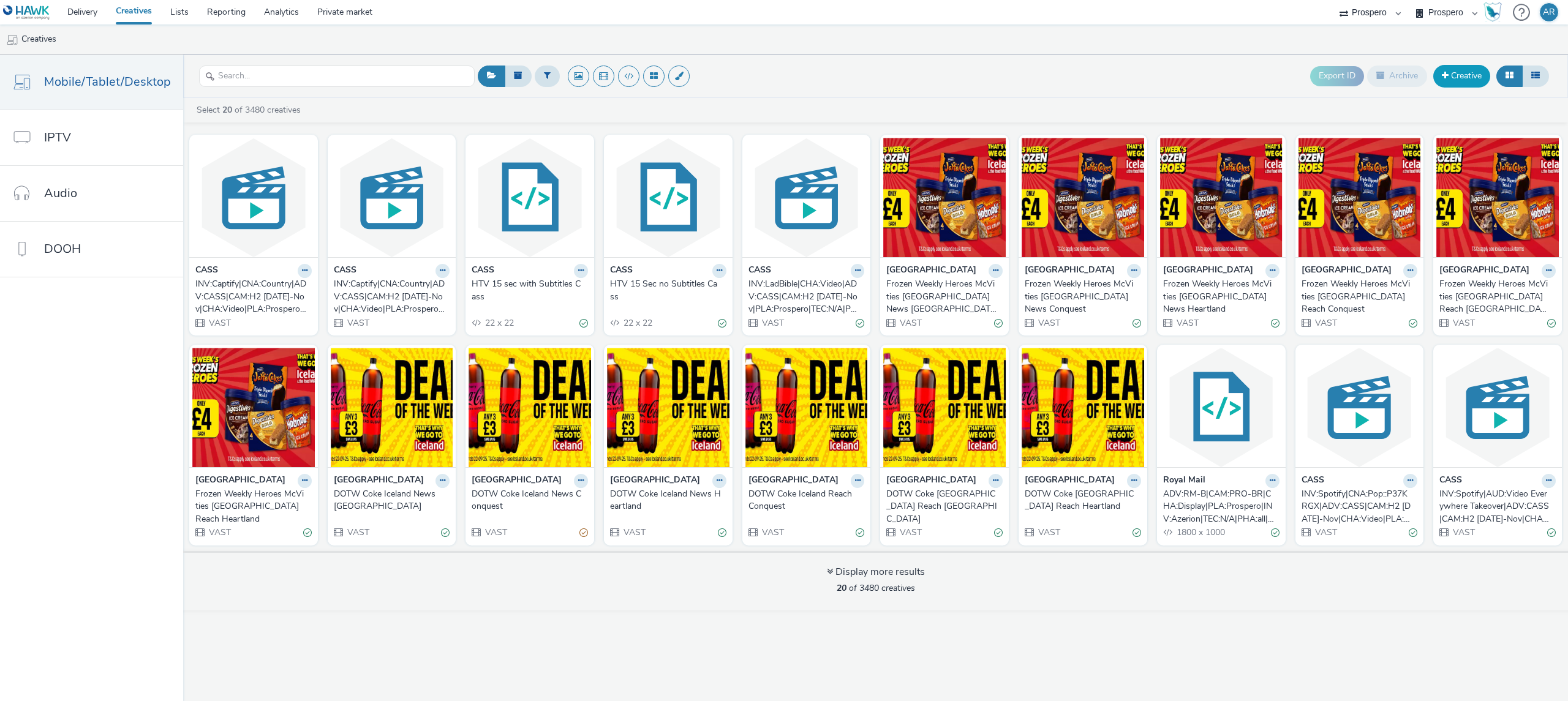
click at [1450, 79] on link "Creative" at bounding box center [1461, 76] width 57 height 22
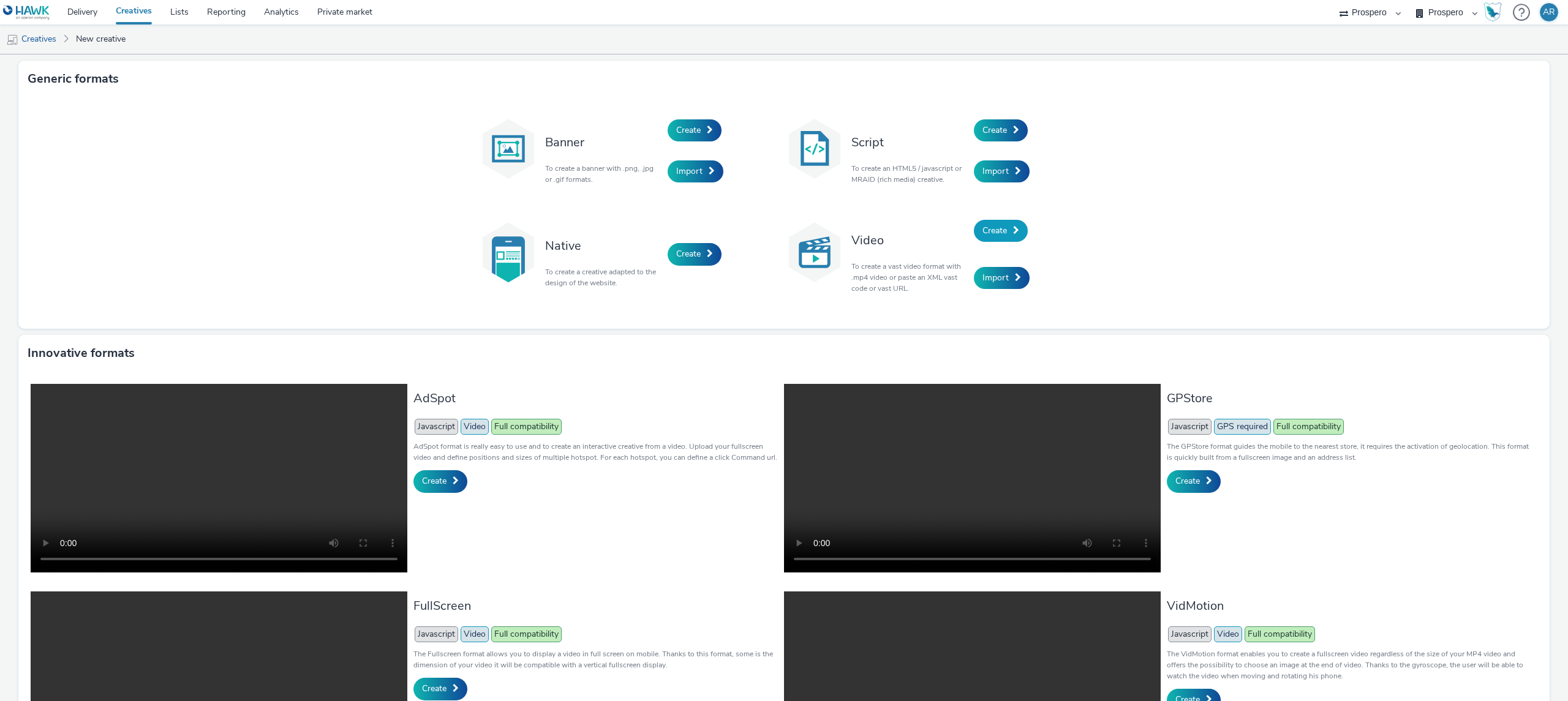
click at [1007, 226] on link "Create" at bounding box center [1001, 230] width 54 height 22
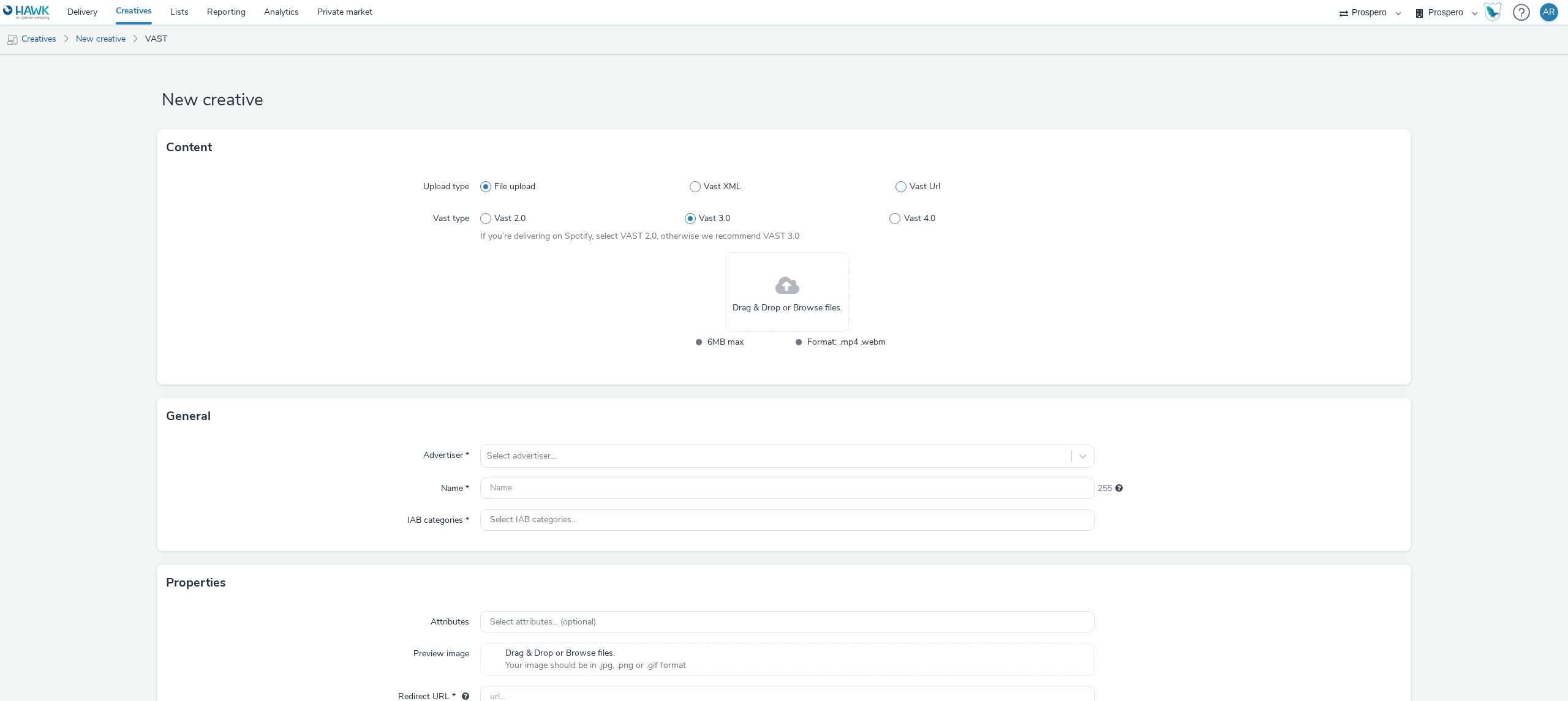
click at [909, 182] on span "Vast Url" at bounding box center [924, 186] width 30 height 12
click at [903, 183] on input "Vast Url" at bounding box center [899, 186] width 8 height 8
radio input "false"
radio input "true"
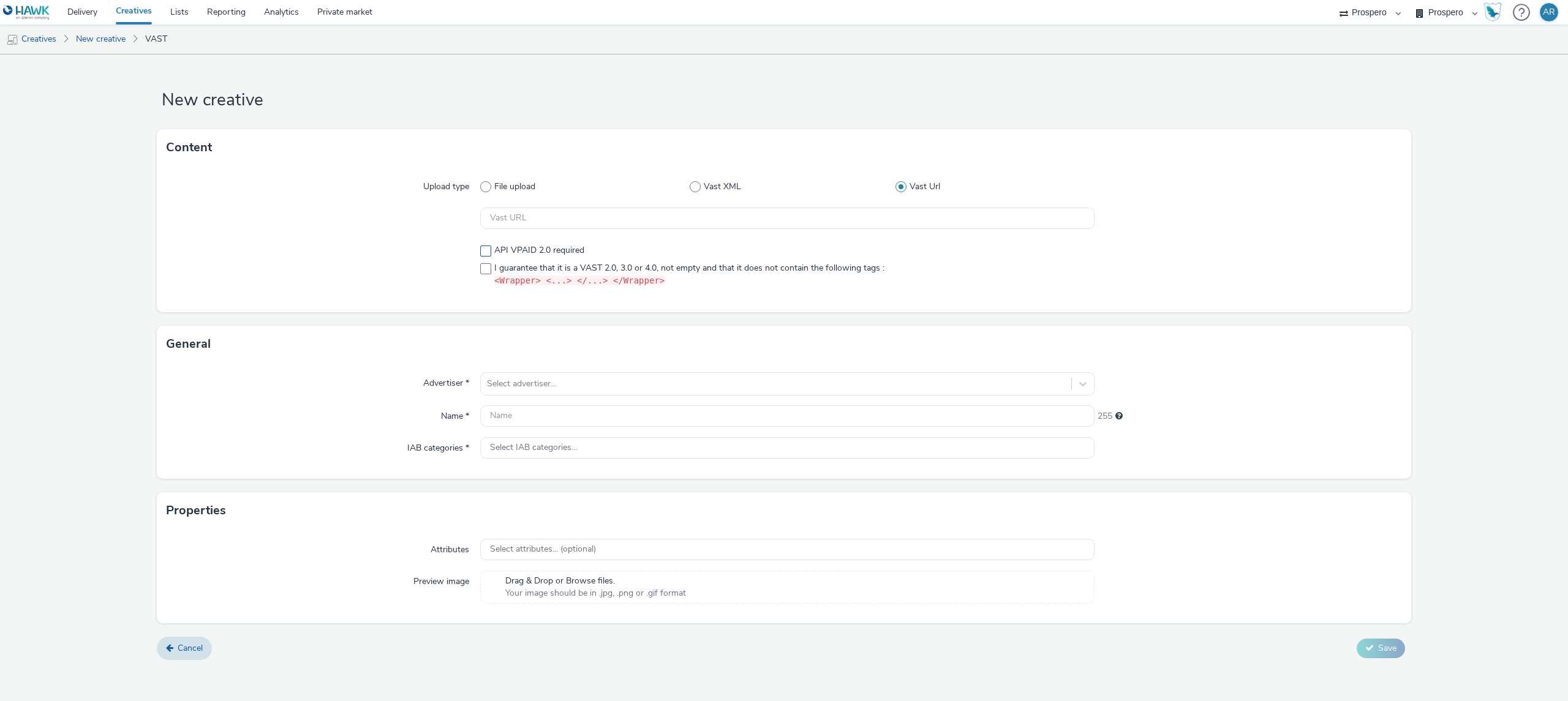
click at [540, 244] on span "API VPAID 2.0 required" at bounding box center [538, 250] width 90 height 12
checkbox input "true"
click at [481, 272] on span at bounding box center [485, 268] width 11 height 11
checkbox input "true"
click at [515, 381] on div at bounding box center [776, 383] width 578 height 15
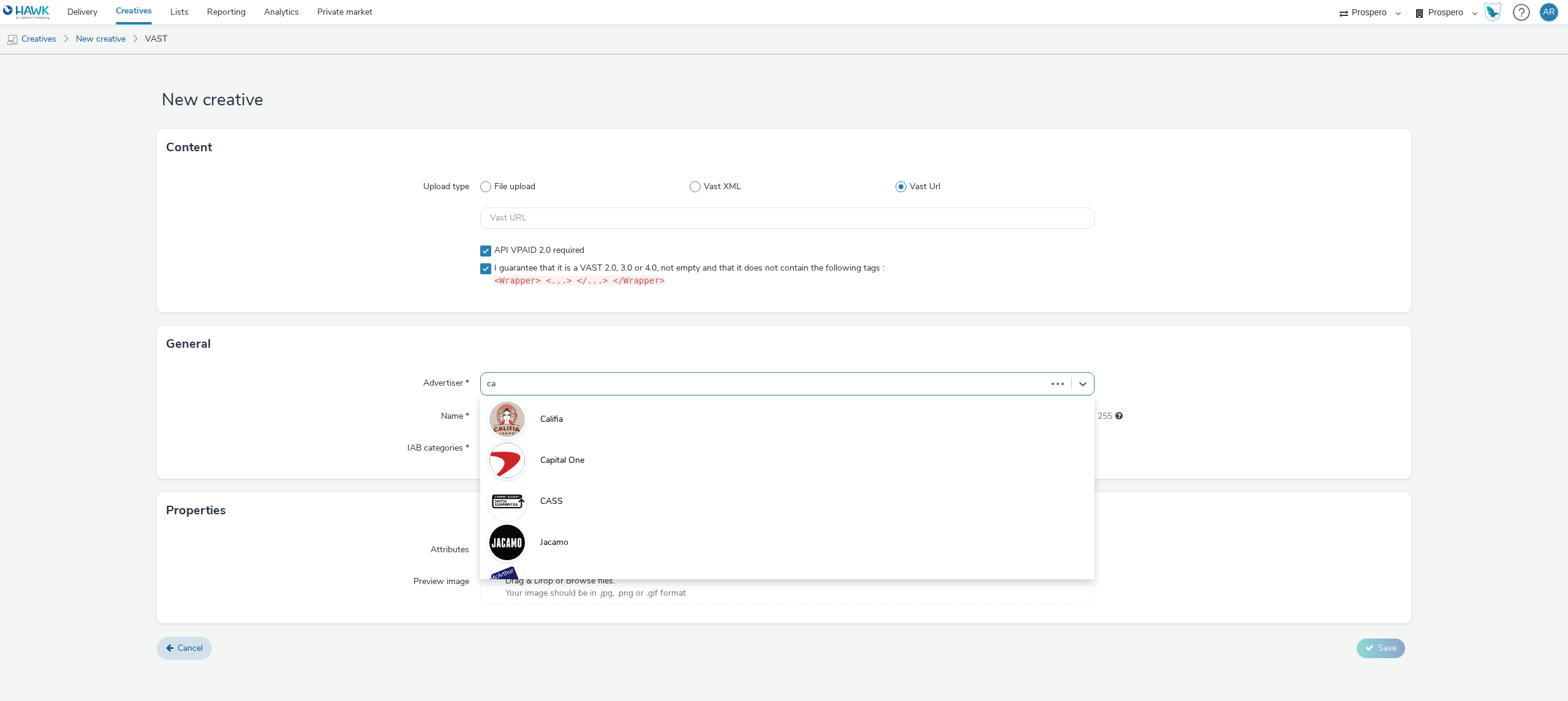
type input "cas"
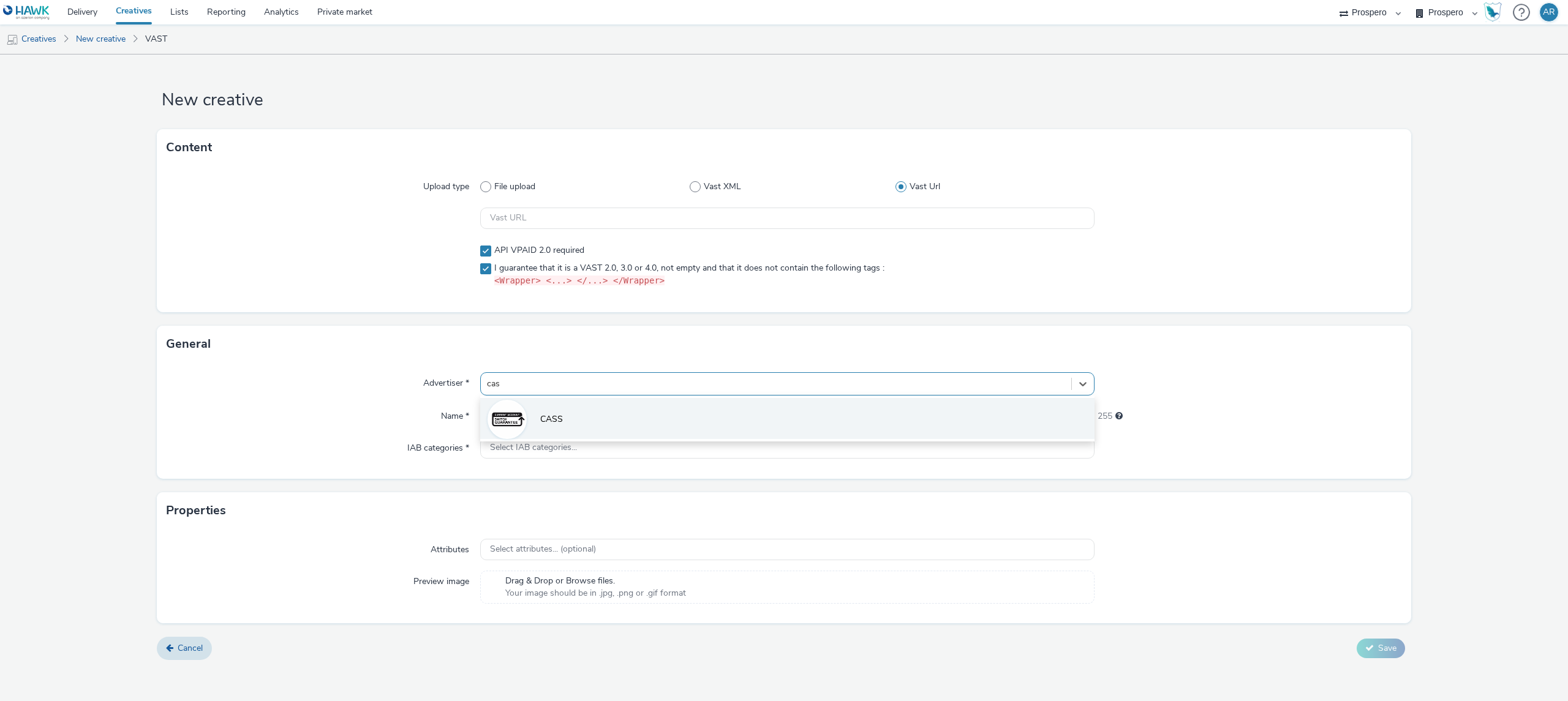
click at [566, 428] on li "CASS" at bounding box center [787, 418] width 614 height 41
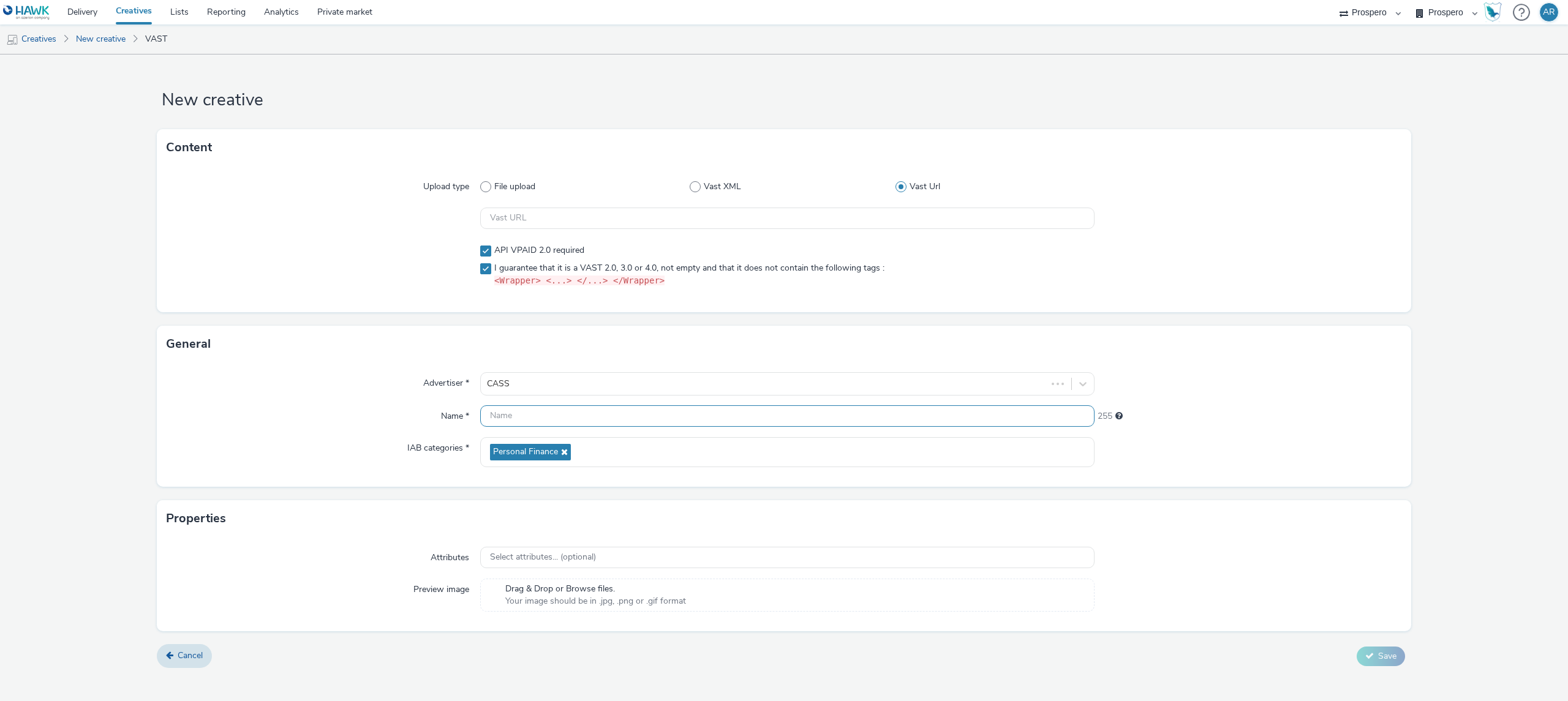
click at [508, 420] on input "text" at bounding box center [787, 415] width 614 height 22
paste input "ADV:CASS|CAM:H2 [DATE]-Nov|CHA:Video|PLA:Prospero|INV:Captify|TEC:N/A|PHA:H2|OB…"
click at [704, 420] on input "ADV:CASS|CAM:H2 [DATE]-Nov|CHA:Video|PLA:Prospero|INV:Captify|TEC:N/A|PHA:H2|OB…" at bounding box center [787, 415] width 614 height 22
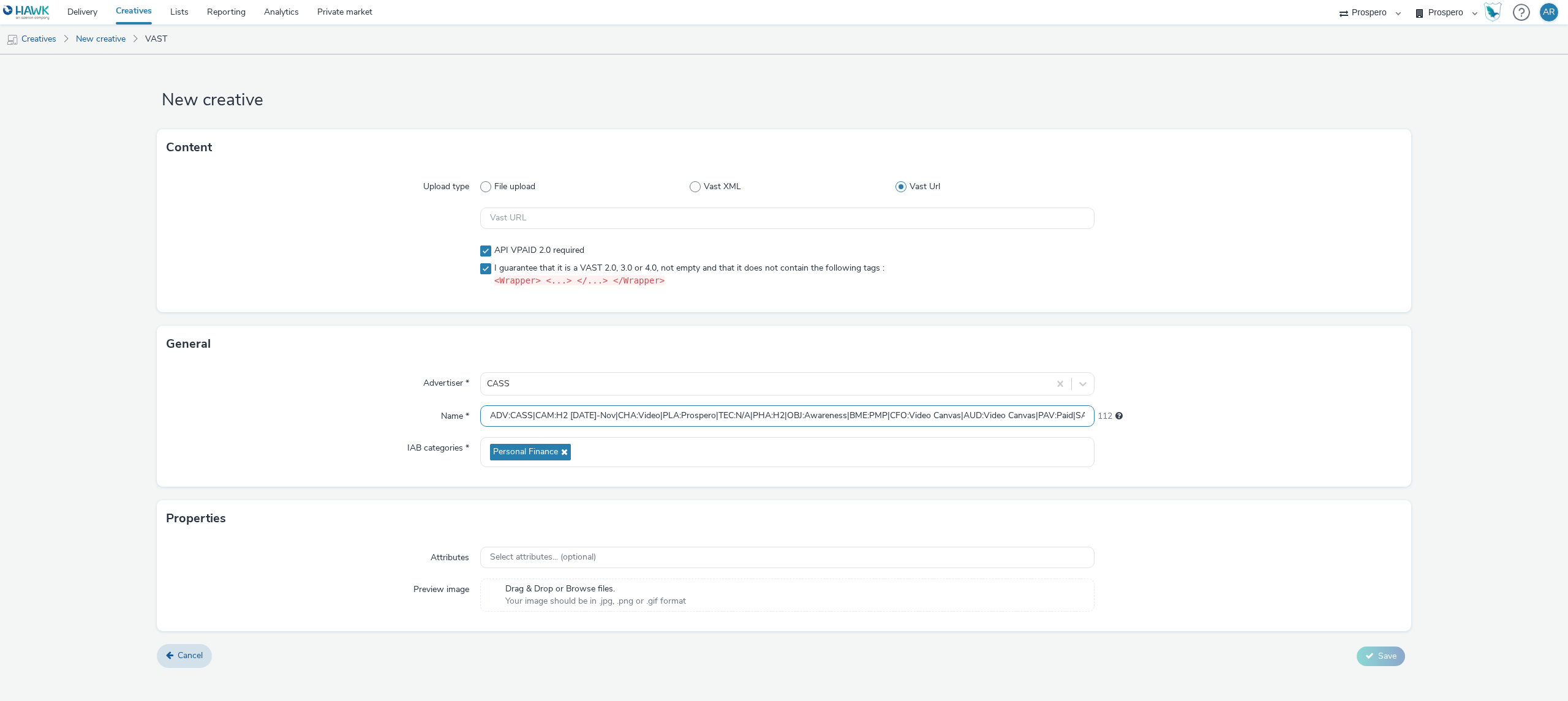
click at [490, 415] on input "ADV:CASS|CAM:H2 [DATE]-Nov|CHA:Video|PLA:Prospero|TEC:N/A|PHA:H2|OBJ:Awareness|…" at bounding box center [787, 415] width 614 height 22
paste input "INV:Captify|"
click at [1052, 415] on input "INV:Captify|ADV:CASS|CAM:H2 [DATE]-Nov|CHA:Video|PLA:Prospero|TEC:N/A|PHA:H2|OB…" at bounding box center [787, 415] width 614 height 22
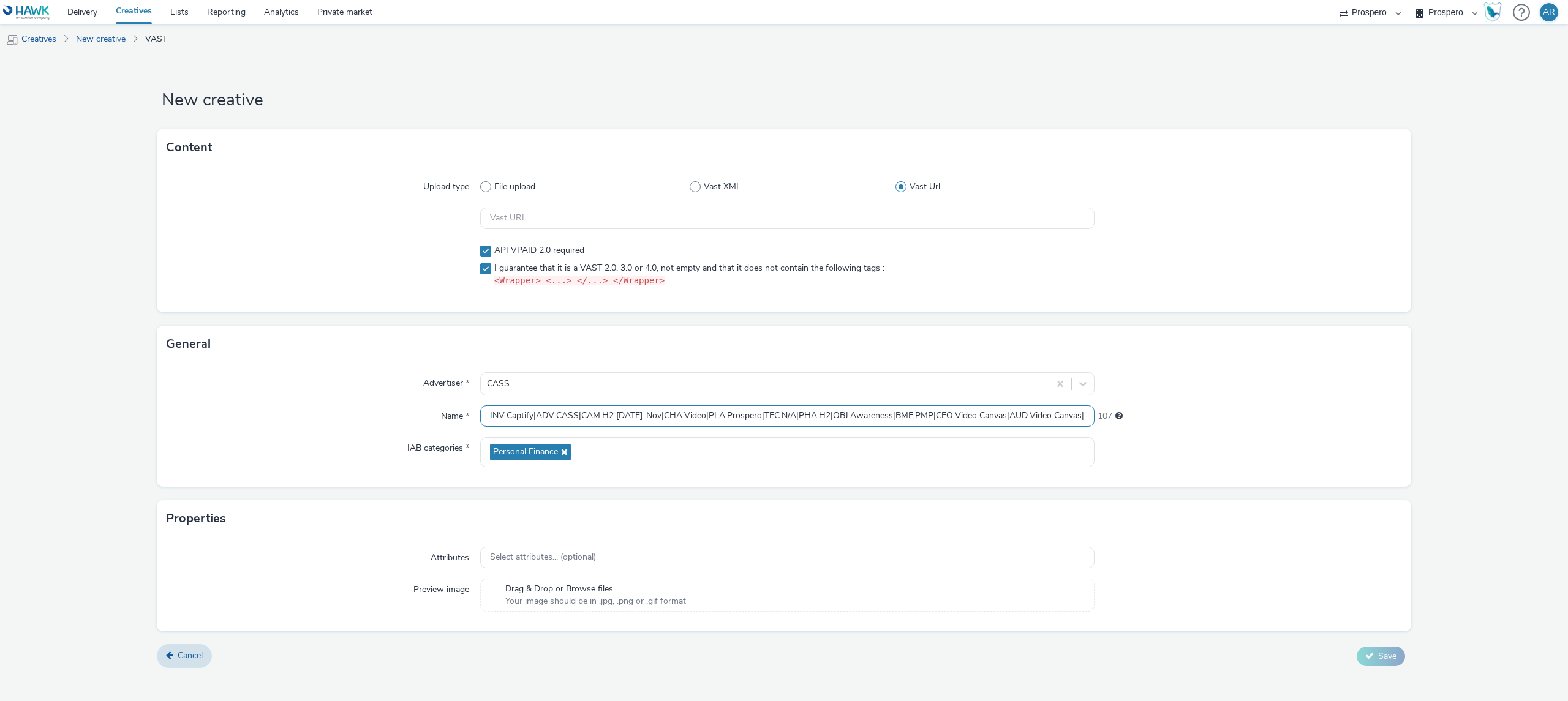
click at [537, 411] on input "INV:Captify|ADV:CASS|CAM:H2 [DATE]-Nov|CHA:Video|PLA:Prospero|TEC:N/A|PHA:H2|OB…" at bounding box center [787, 415] width 614 height 22
paste input "CNA:Pop"
type input "INV:Captify|CNA:Pop|ADV:CASS|CAM:H2 [DATE]-Nov|CHA:Video|PLA:Prospero|TEC:N/A|P…"
click at [531, 221] on input "text" at bounding box center [787, 218] width 614 height 22
paste input "https://[DOMAIN_NAME]/22e7ad0f/vpaid/vast.xml?accountId=82b99a5d&iosAdvId=${HAW…"
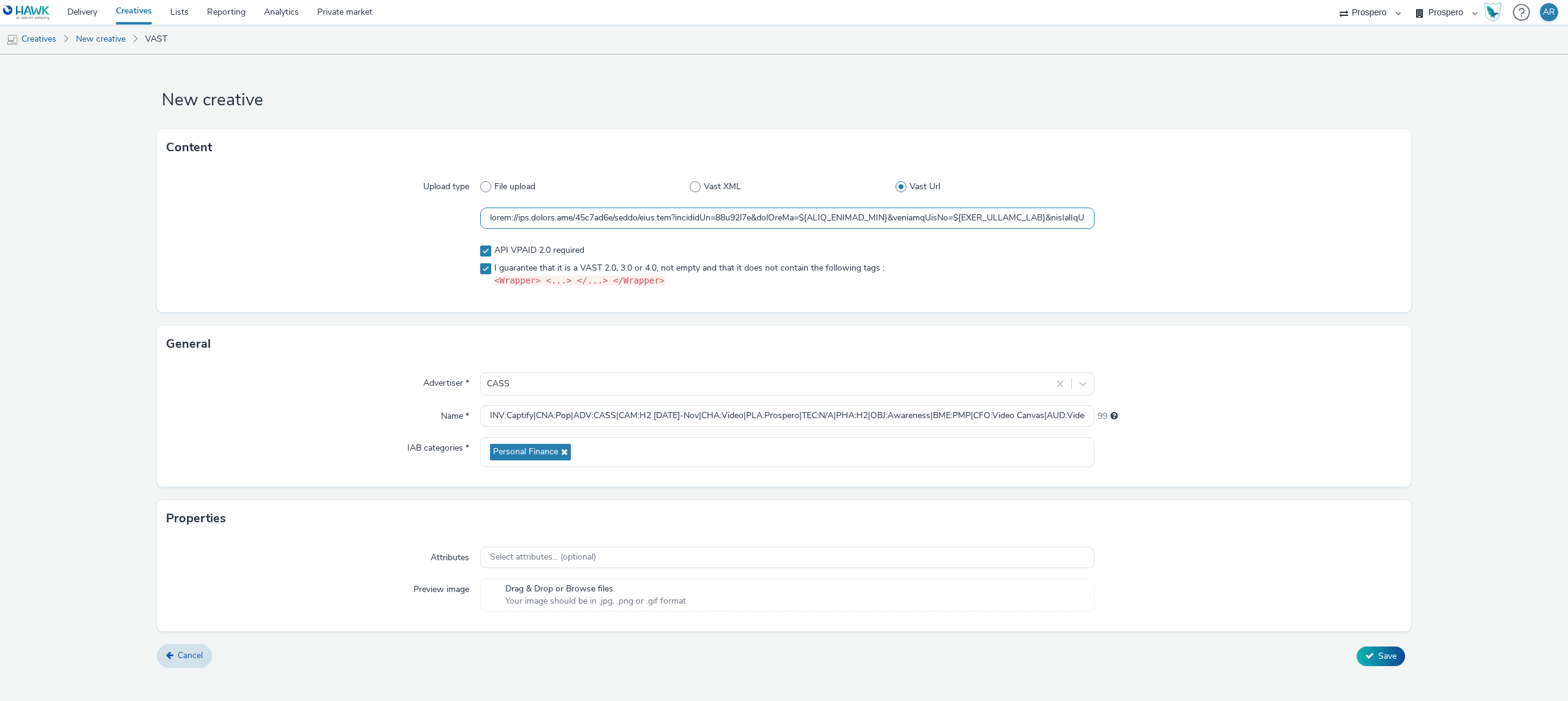
scroll to position [0, 8418]
type input "https://[DOMAIN_NAME]/22e7ad0f/vpaid/vast.xml?accountId=82b99a5d&iosAdvId=${HAW…"
click at [1382, 657] on span "Save" at bounding box center [1387, 656] width 18 height 11
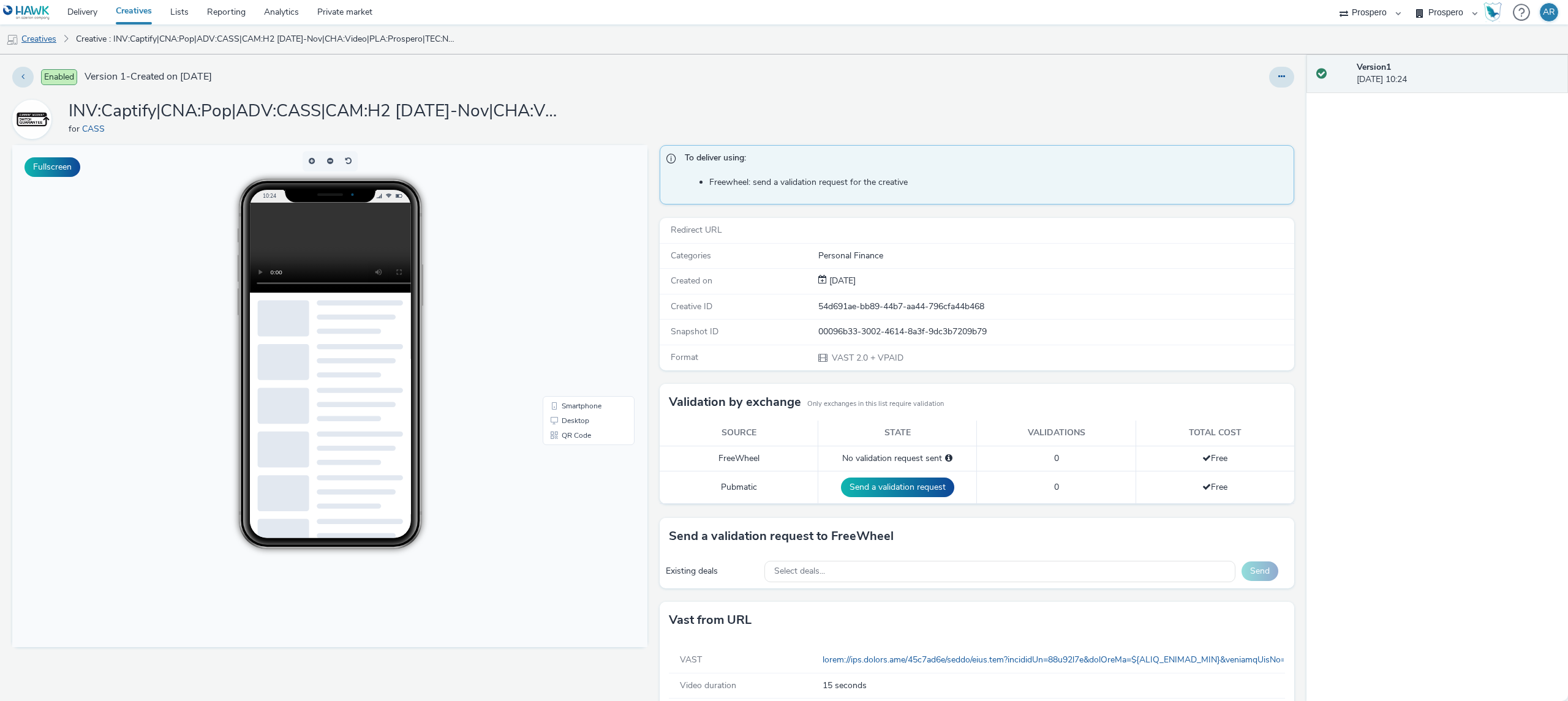
click at [44, 37] on link "Creatives" at bounding box center [31, 39] width 63 height 30
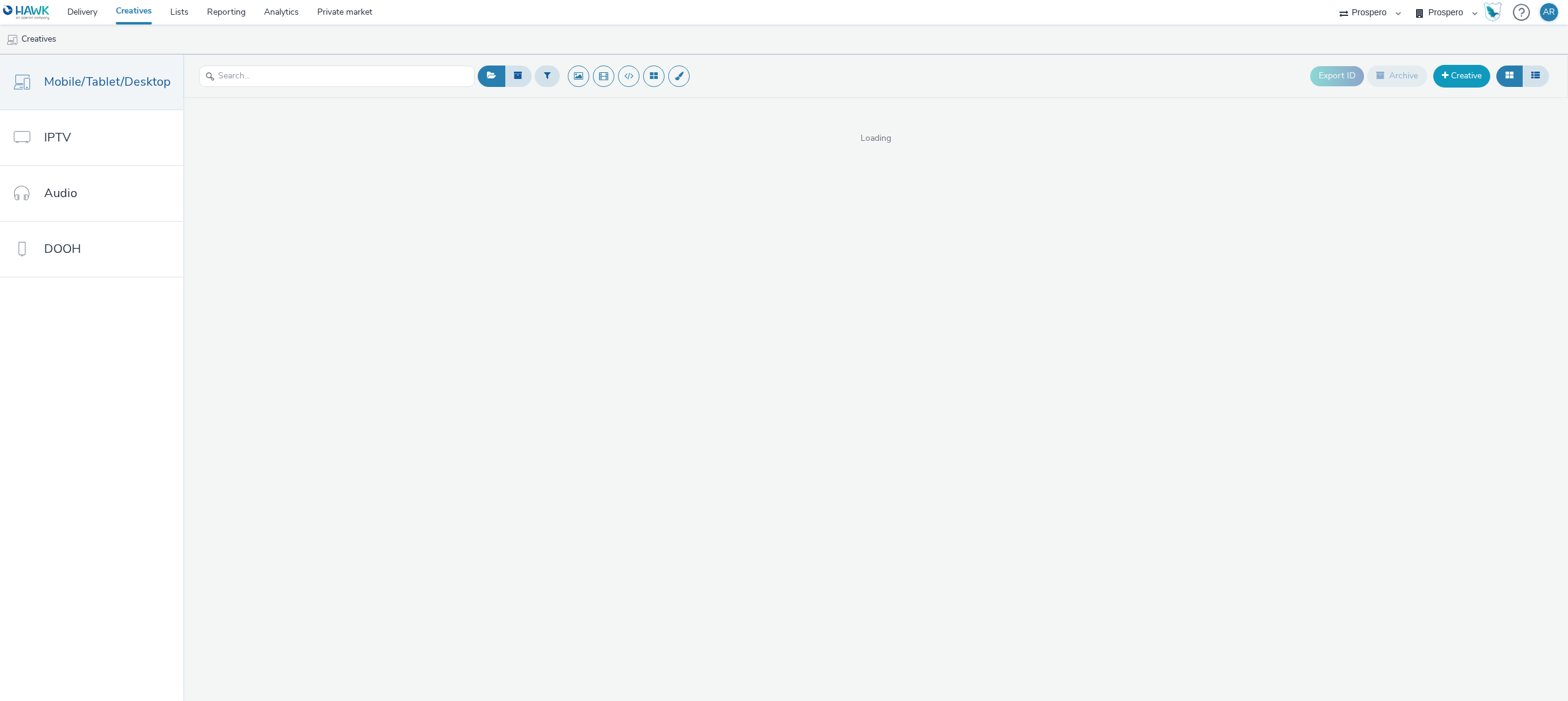
click at [1466, 84] on link "Creative" at bounding box center [1461, 76] width 57 height 22
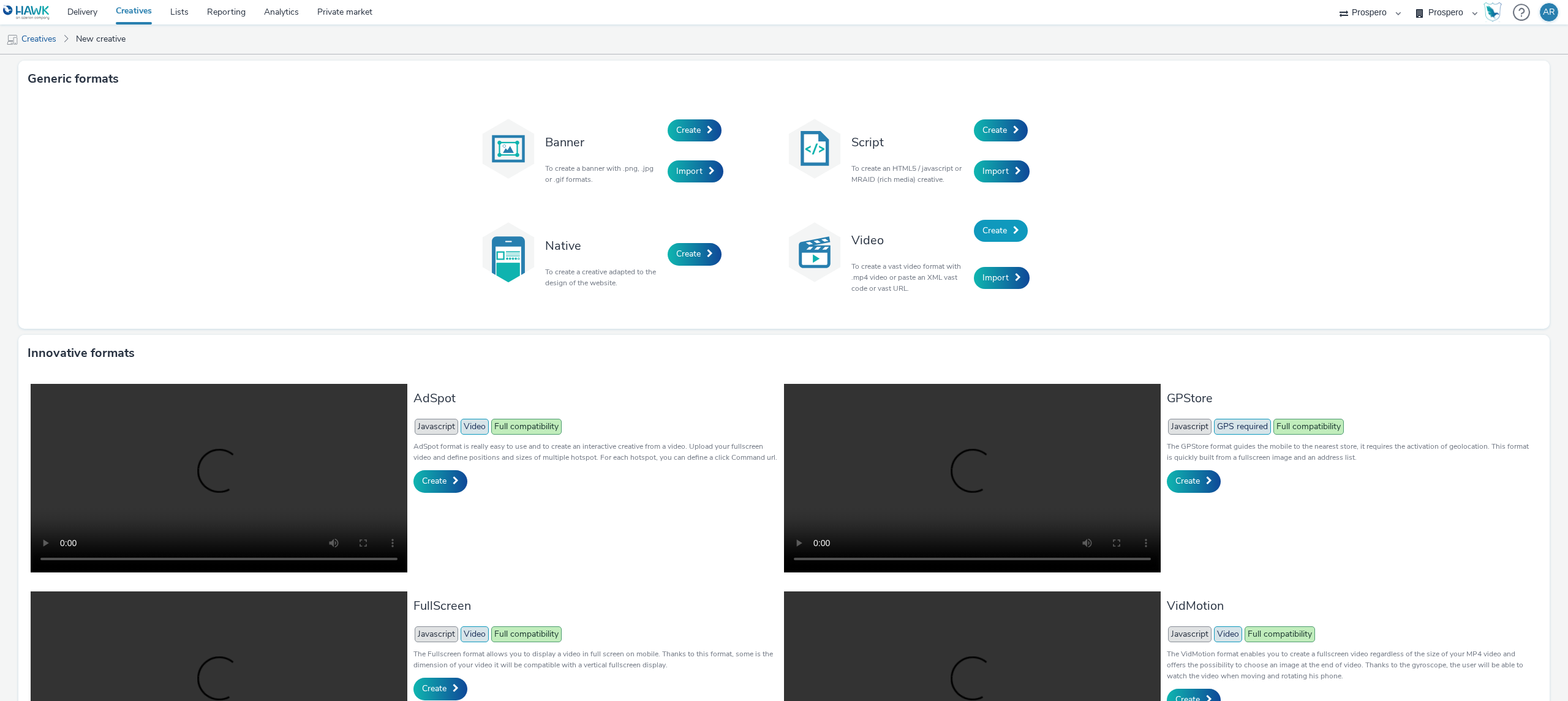
click at [990, 230] on span "Create" at bounding box center [995, 230] width 24 height 11
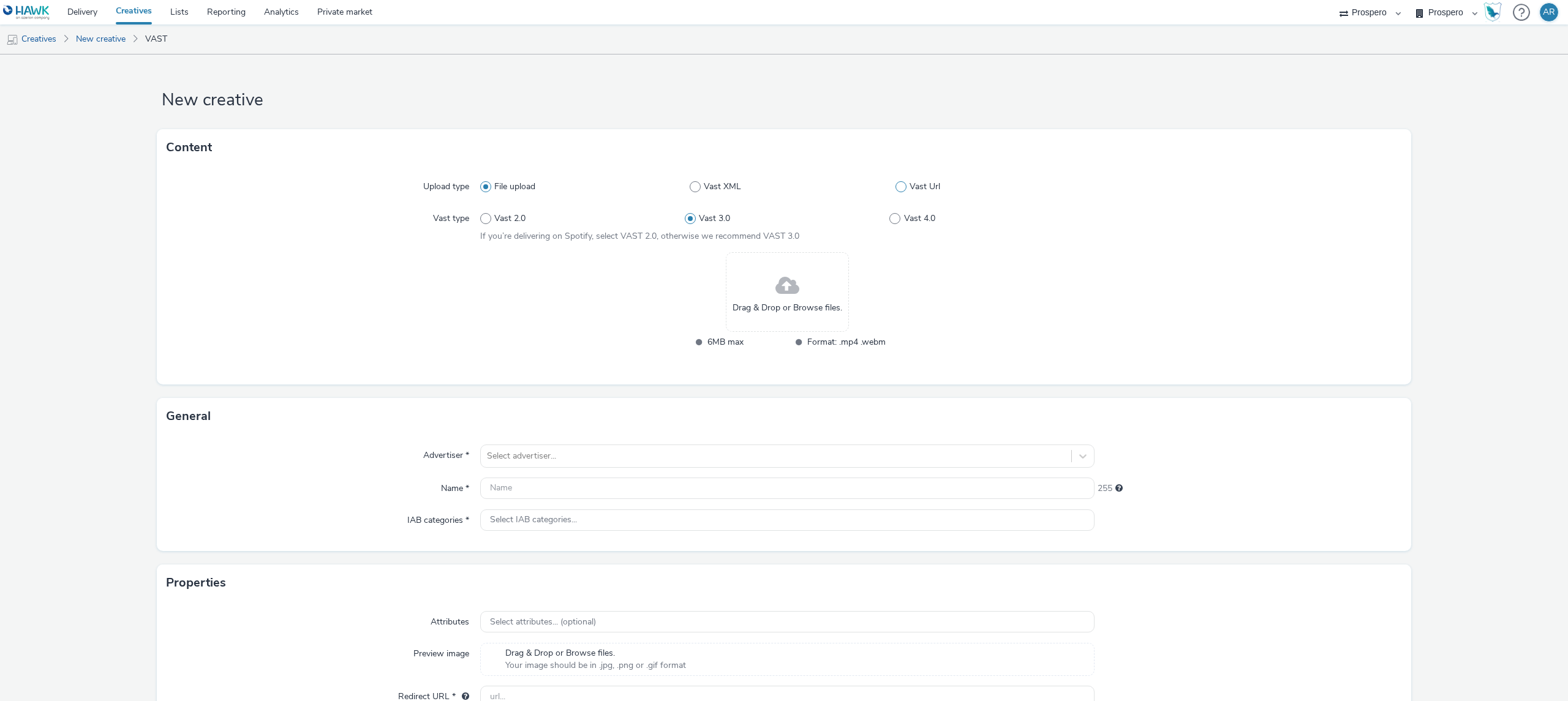
click at [896, 187] on span at bounding box center [901, 186] width 11 height 11
click at [896, 187] on input "Vast Url" at bounding box center [899, 186] width 8 height 8
radio input "false"
radio input "true"
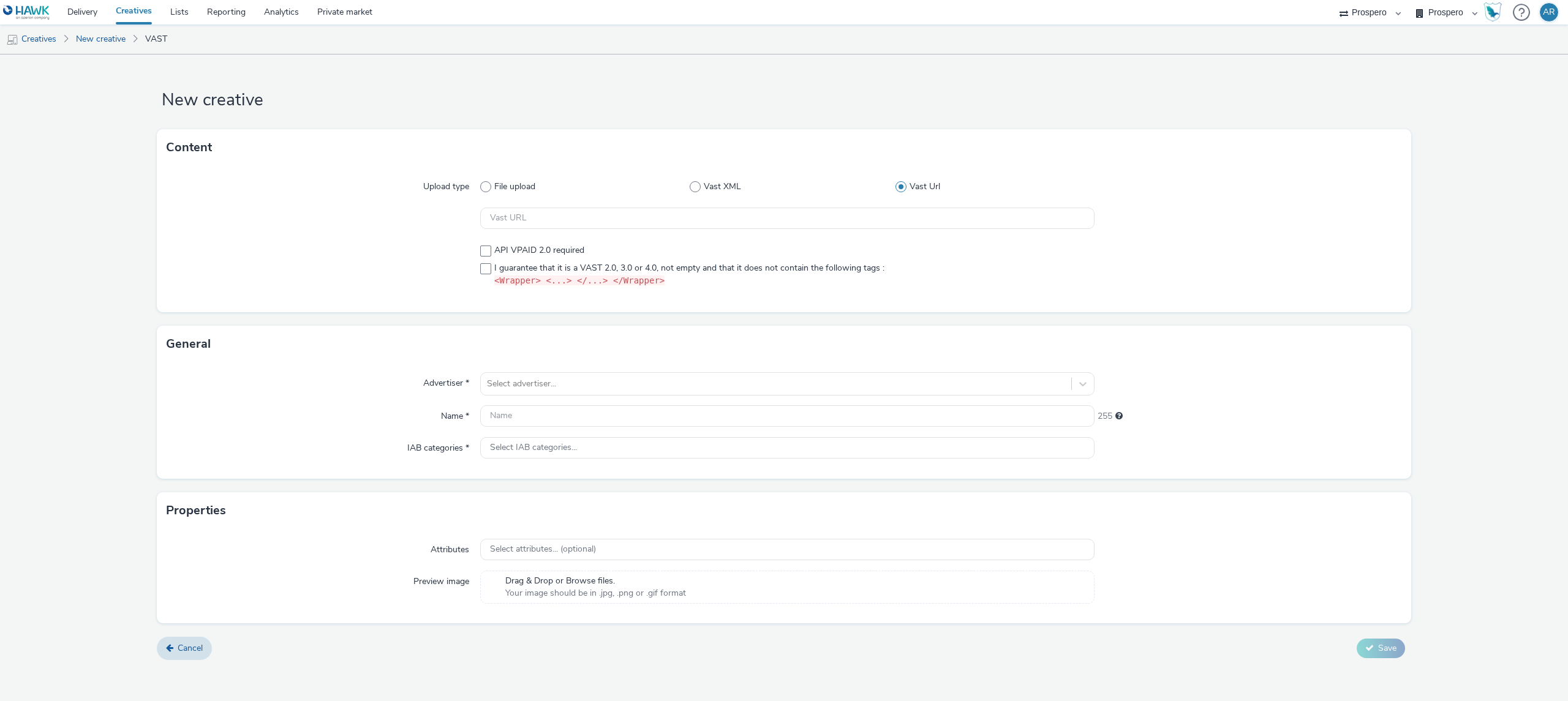
click at [532, 240] on div "API VPAID 2.0 required I guarantee that it is a VAST 2.0, 3.0 or 4.0, not empty…" at bounding box center [787, 266] width 614 height 52
click at [531, 245] on span "API VPAID 2.0 required" at bounding box center [538, 250] width 90 height 12
checkbox input "true"
click at [476, 271] on div at bounding box center [323, 266] width 314 height 52
click at [481, 270] on span at bounding box center [485, 268] width 11 height 11
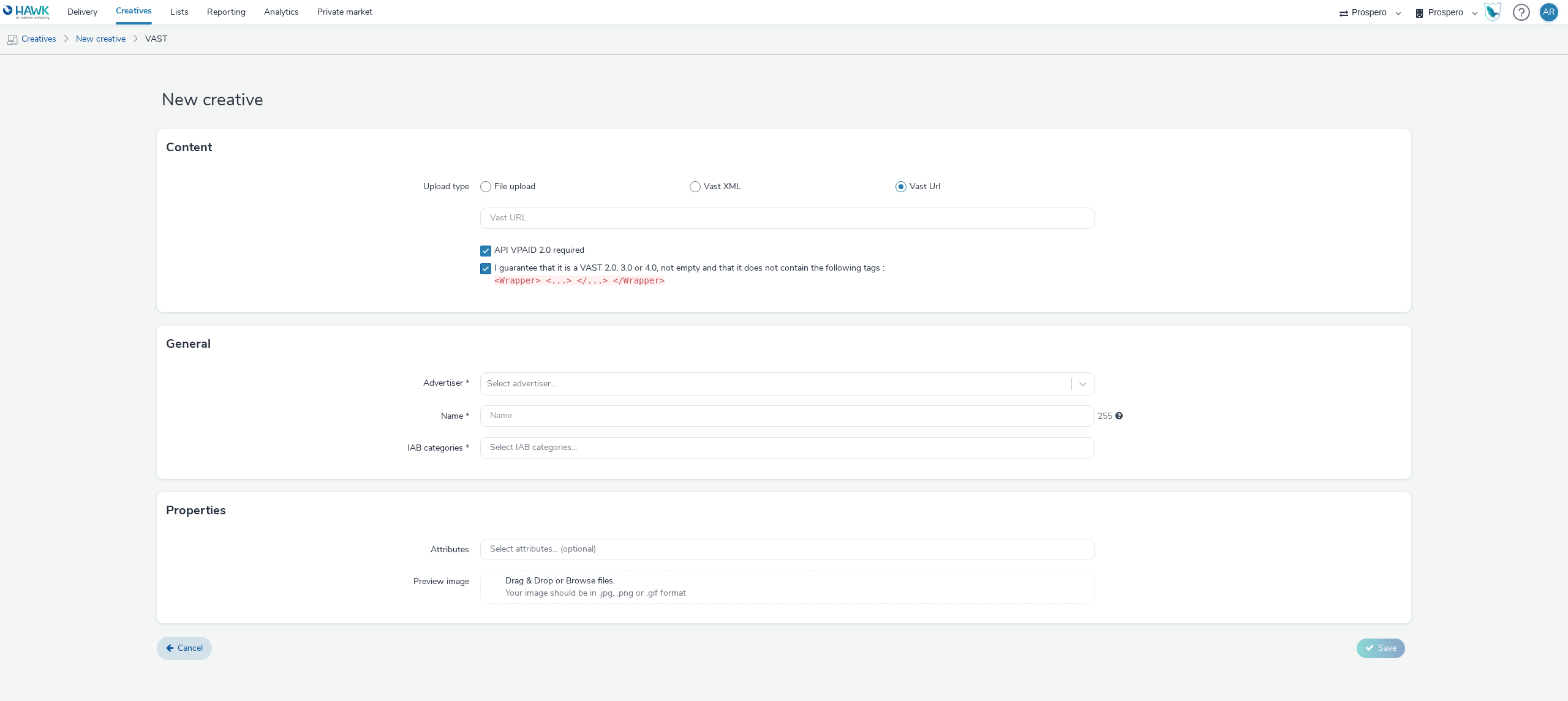
checkbox input "true"
click at [533, 382] on div at bounding box center [776, 383] width 578 height 15
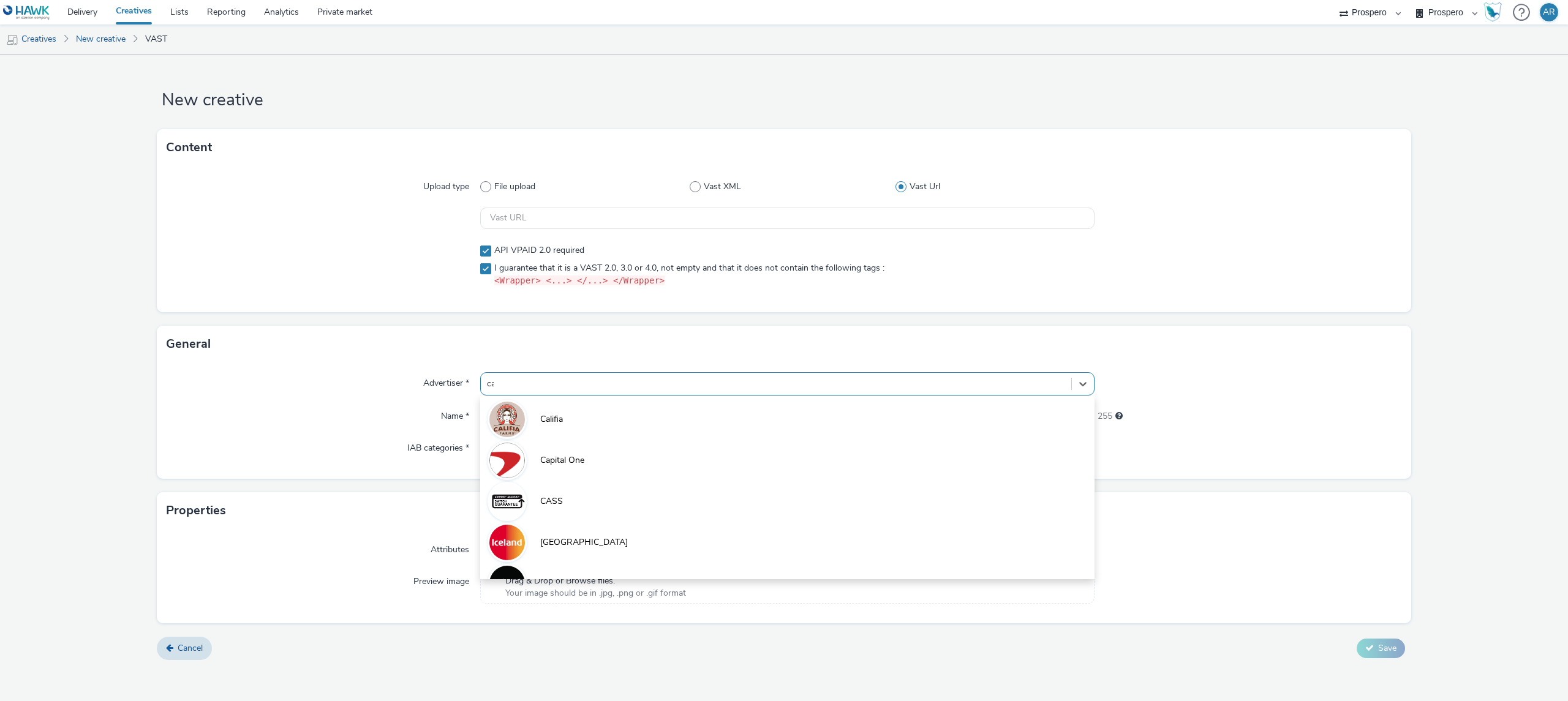
type input "cas"
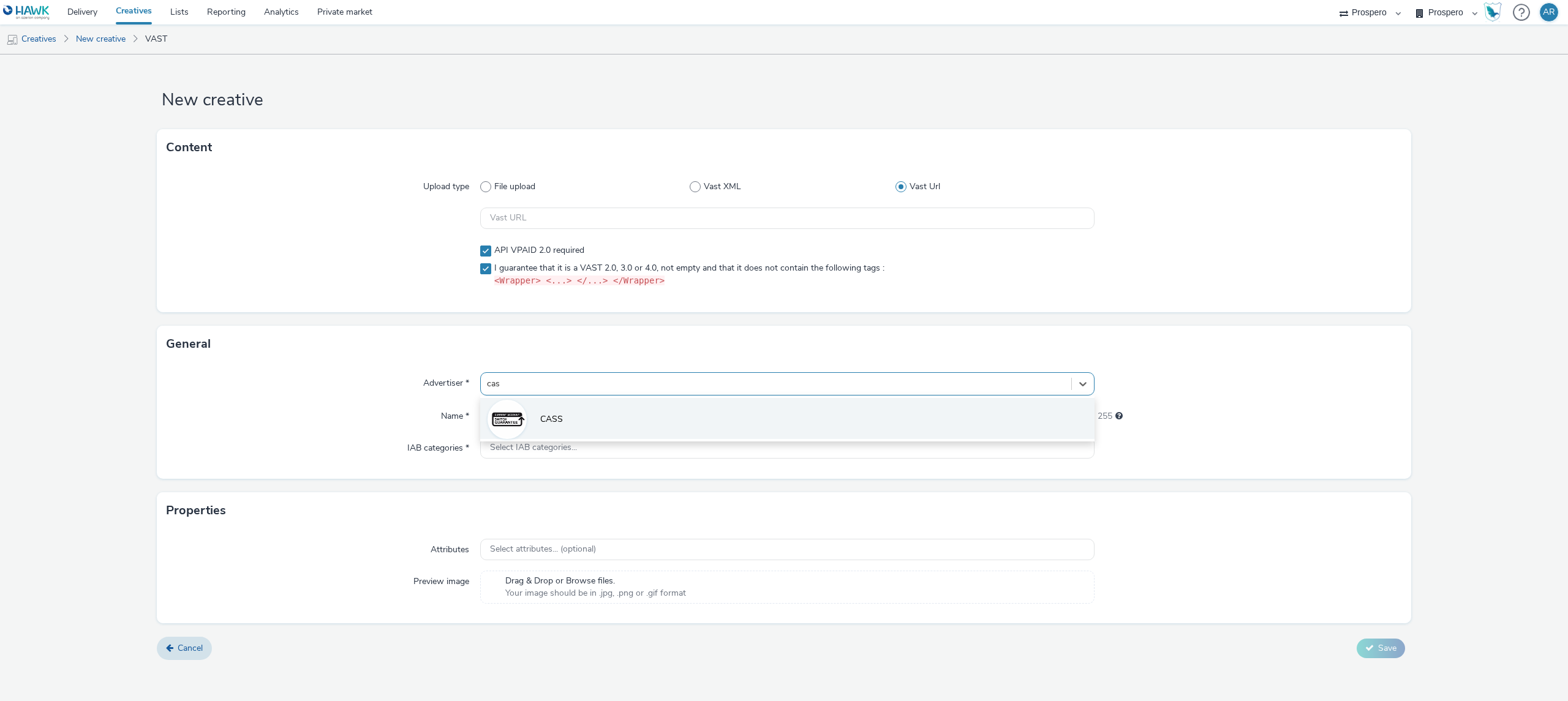
click at [560, 422] on span "CASS" at bounding box center [551, 420] width 23 height 12
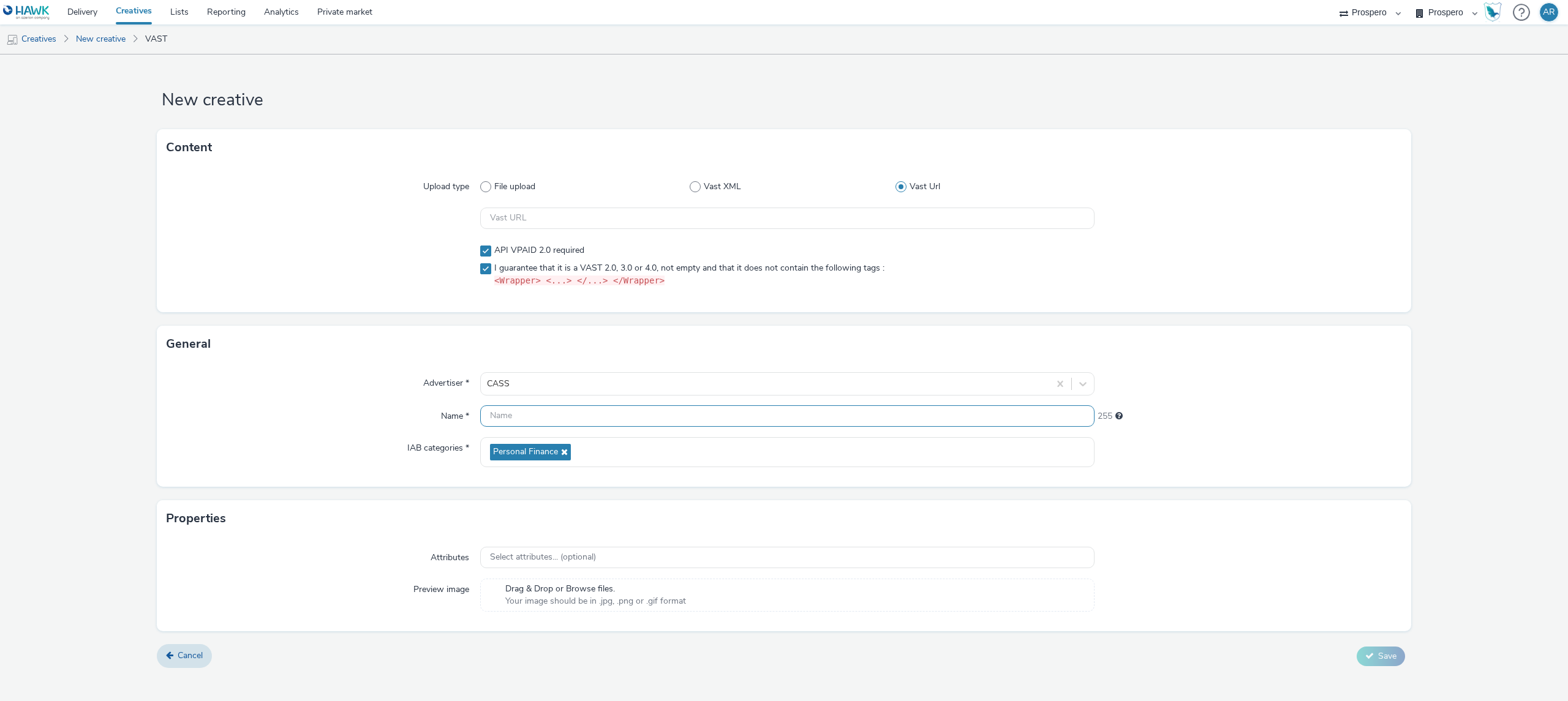
click at [549, 415] on input "text" at bounding box center [787, 415] width 614 height 22
paste input "ADV:CASS|CAM:H2 [DATE]-Nov|CHA:Video|PLA:Prospero|INV:Captify|TEC:N/A|PHA:H2|OB…"
click at [647, 420] on input "ADV:CASS|CAM:H2 [DATE]-Nov|CHA:Video|PLA:Prospero|INV:Captify|TEC:N/A|PHA:H2|OB…" at bounding box center [787, 415] width 614 height 22
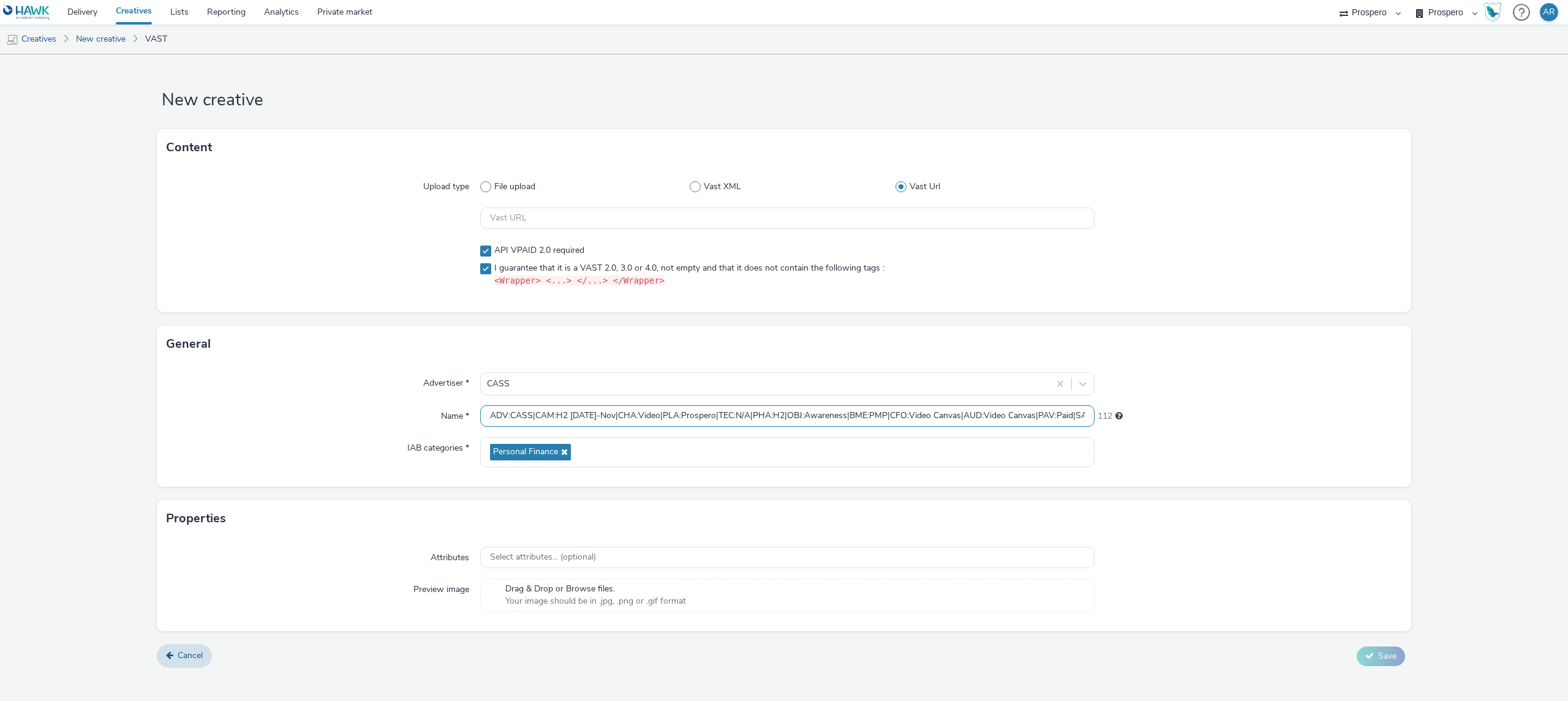
click at [488, 416] on input "ADV:CASS|CAM:H2 [DATE]-Nov|CHA:Video|PLA:Prospero|TEC:N/A|PHA:H2|OBJ:Awareness|…" at bounding box center [787, 415] width 614 height 22
paste input "INV:Captify|"
click at [1050, 414] on input "INV:Captify|ADV:CASS|CAM:H2 [DATE]-Nov|CHA:Video|PLA:Prospero|TEC:N/A|PHA:H2|OB…" at bounding box center [787, 415] width 614 height 22
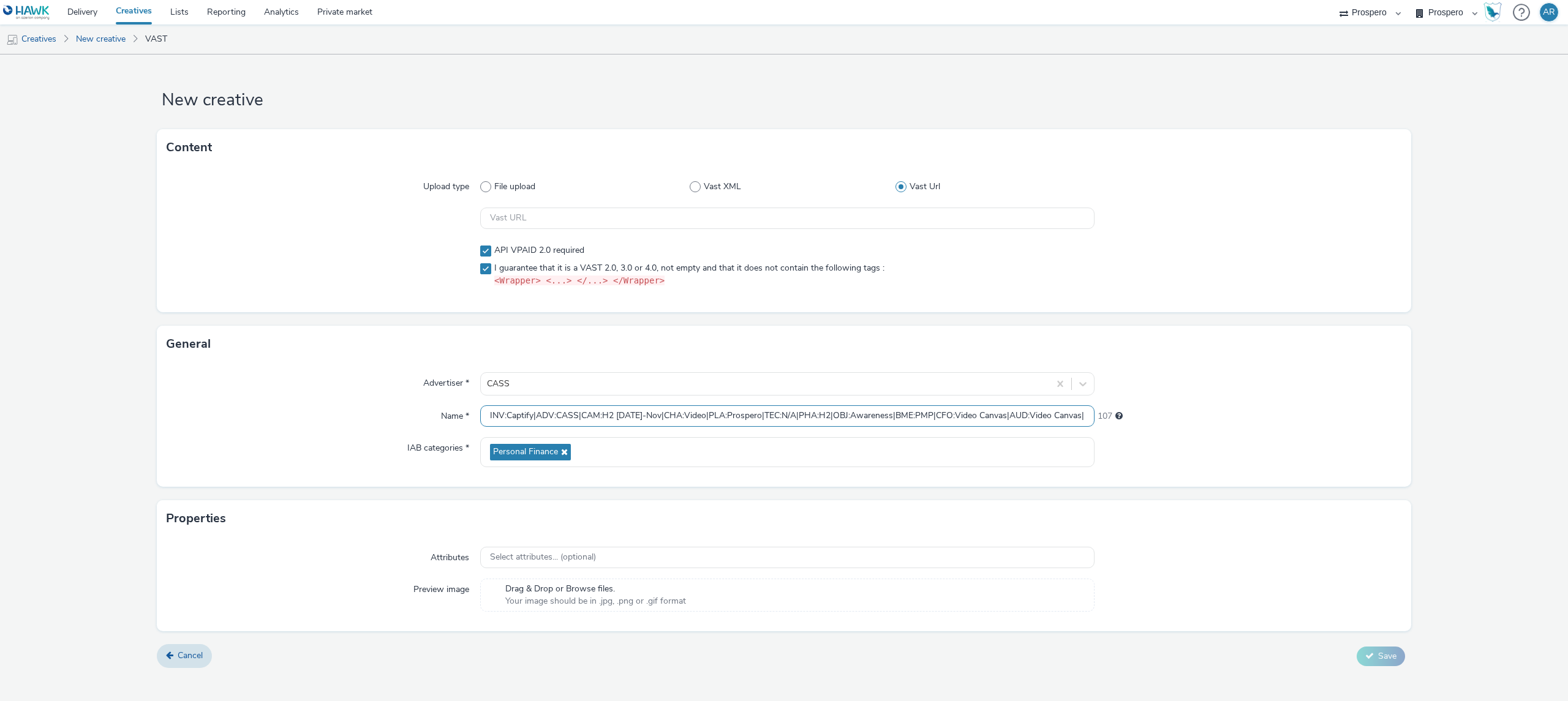
click at [539, 412] on input "INV:Captify|ADV:CASS|CAM:H2 [DATE]-Nov|CHA:Video|PLA:Prospero|TEC:N/A|PHA:H2|OB…" at bounding box center [787, 415] width 614 height 22
paste input "CNA:Pop"
type input "INV:Captify|CNA:Pop|ADV:CASS|CAM:H2 [DATE]-Nov|CHA:Video|PLA:Prospero|TEC:N/A|P…"
click at [559, 220] on input "text" at bounding box center [787, 218] width 614 height 22
paste input "https://[DOMAIN_NAME]/f0ba2338/vpaid/vast.xml?accountId=82b99a5d&iosAdvId=${HAW…"
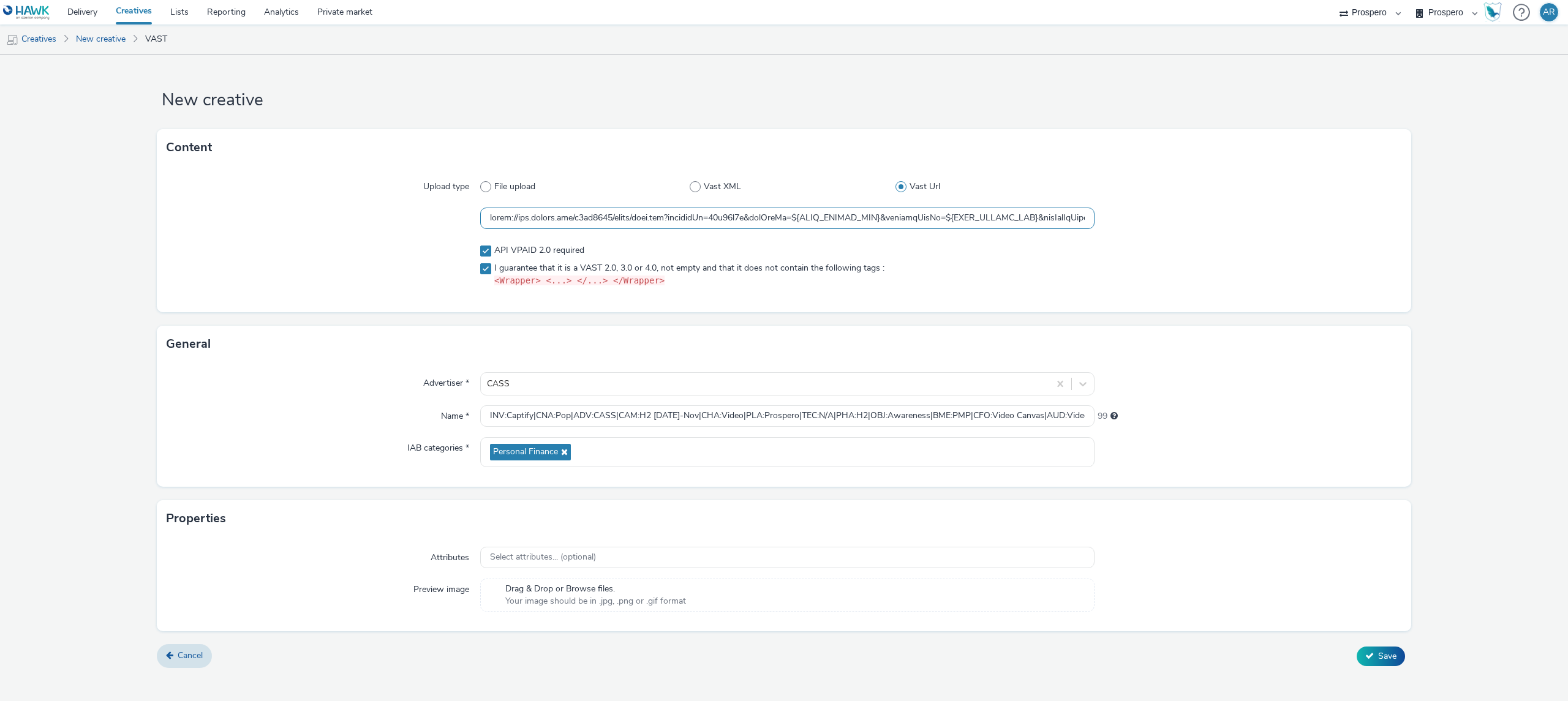
scroll to position [0, 8418]
type input "https://[DOMAIN_NAME]/f0ba2338/vpaid/vast.xml?accountId=82b99a5d&iosAdvId=${HAW…"
click at [1453, 381] on form "New creative Content Upload type File upload Vast XML Vast Url API VPAID 2.0 re…" at bounding box center [784, 366] width 1568 height 623
click at [1387, 657] on span "Save" at bounding box center [1387, 656] width 18 height 11
